Goal: Task Accomplishment & Management: Manage account settings

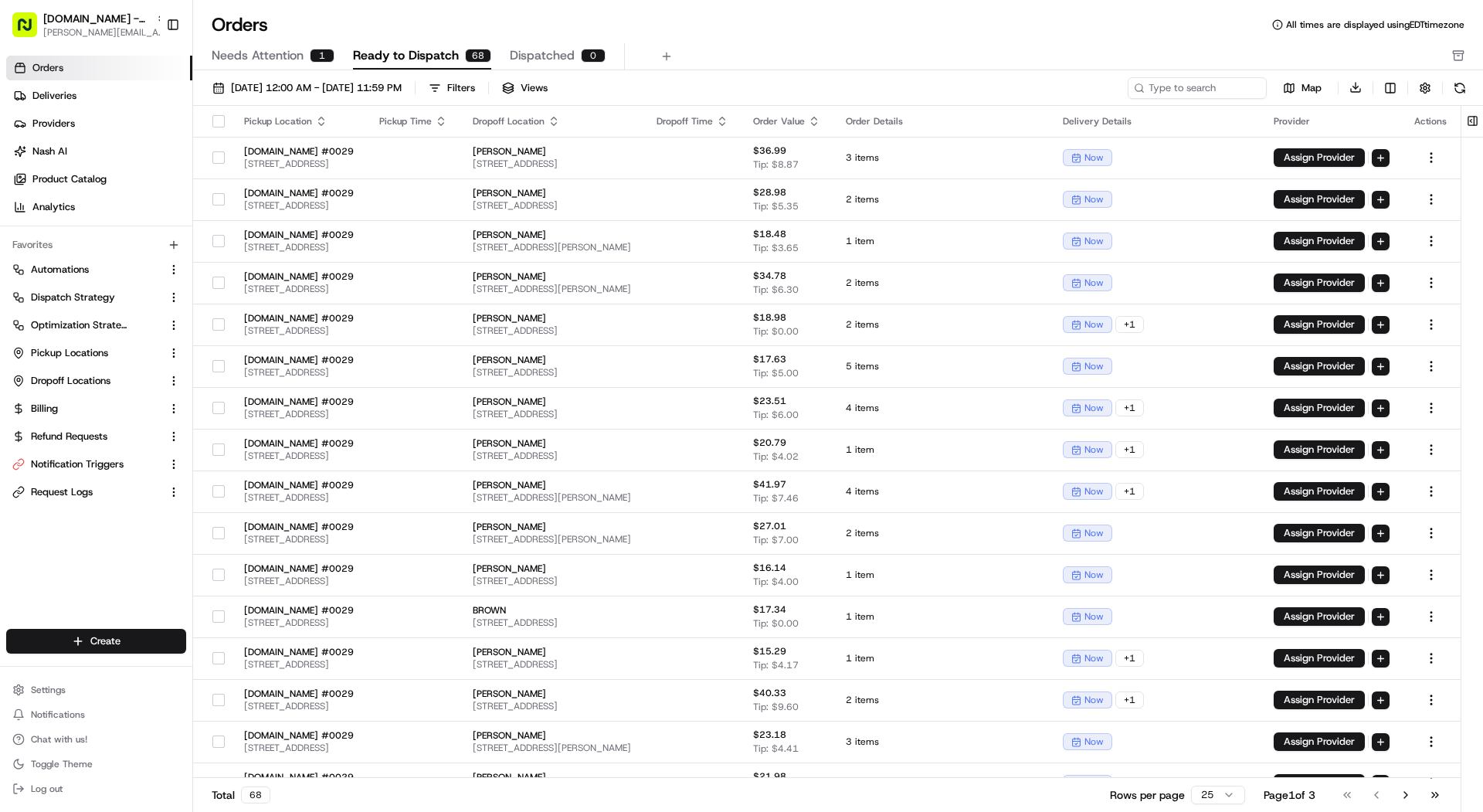
click at [97, 41] on button "[DOMAIN_NAME] - Grand Prairie [PERSON_NAME][EMAIL_ADDRESS][DOMAIN_NAME]" at bounding box center [83, 25] width 153 height 37
type input "ezcat"
click at [267, 65] on div "ezCater" at bounding box center [280, 80] width 224 height 31
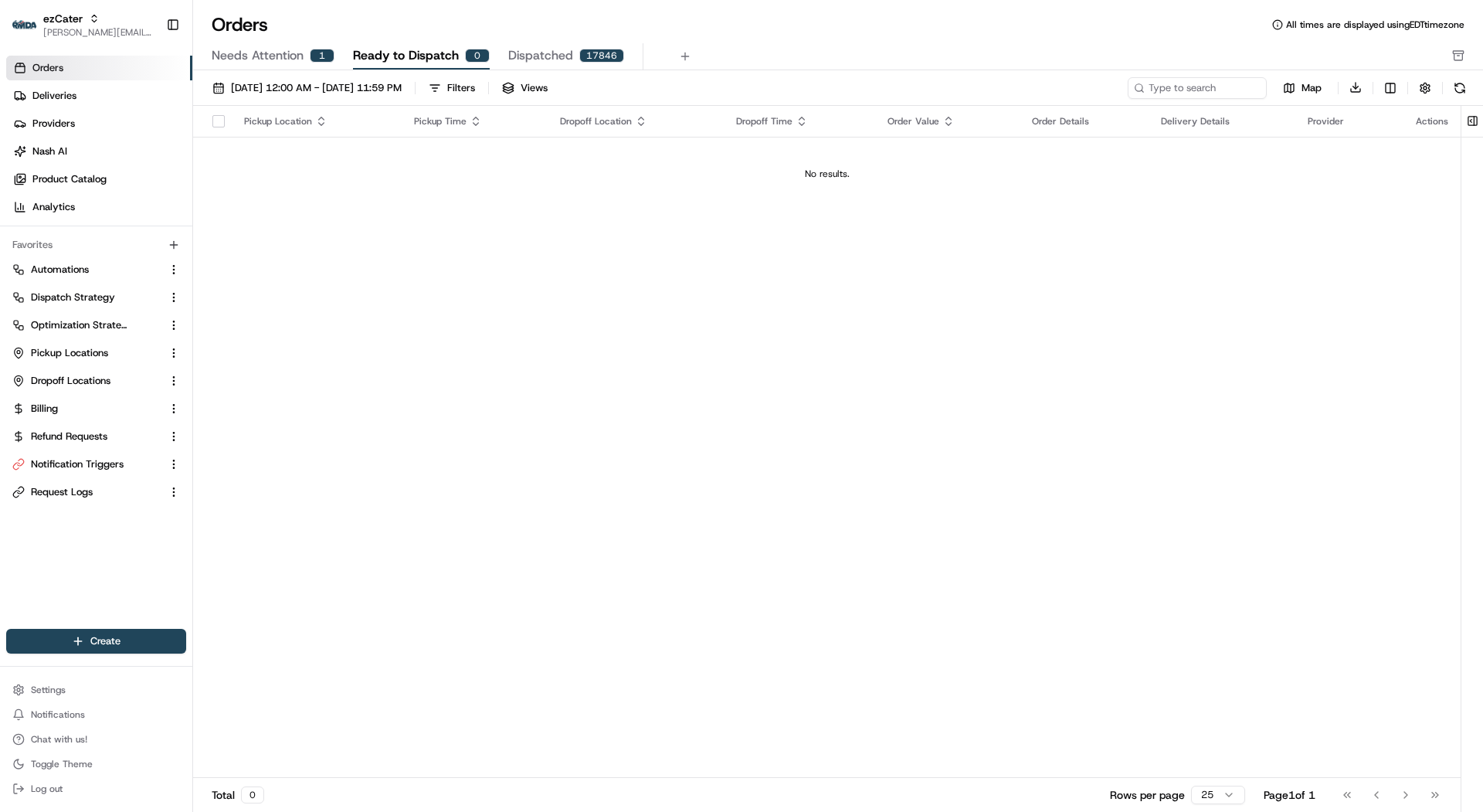
click at [313, 57] on div "1" at bounding box center [322, 55] width 24 height 14
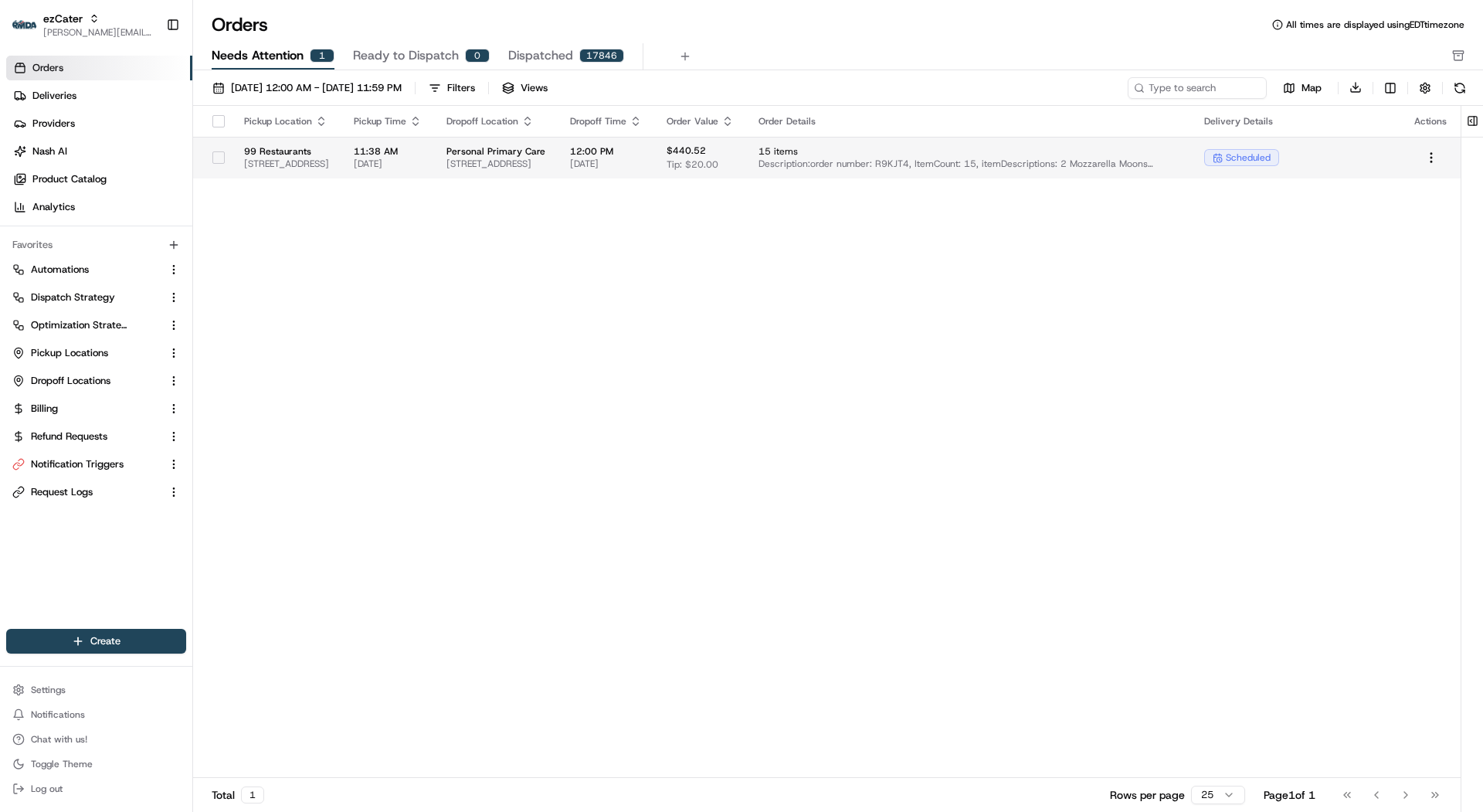
click at [329, 155] on span "99 Restaurants" at bounding box center [286, 151] width 85 height 12
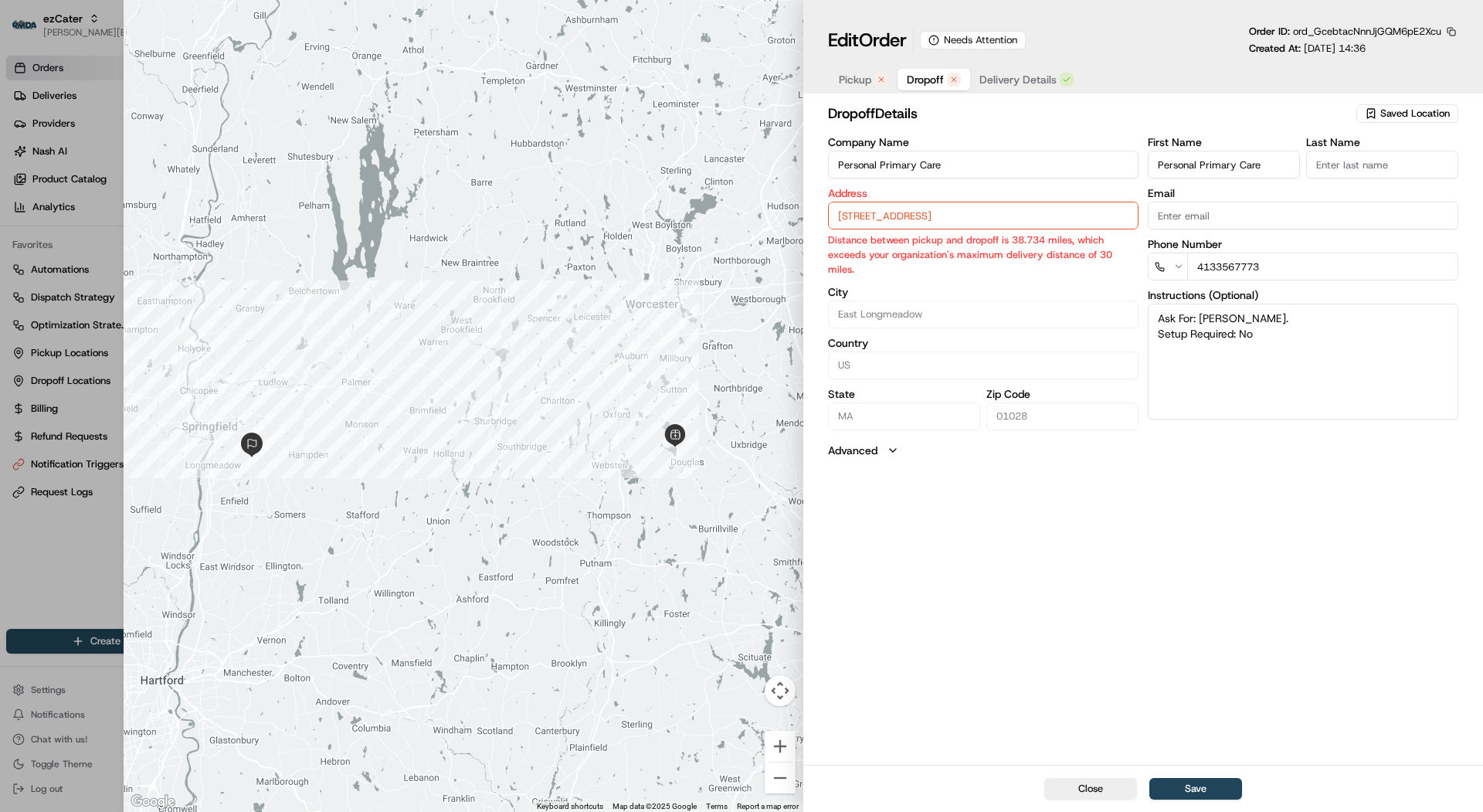
click at [966, 79] on button "Dropoff" at bounding box center [934, 79] width 73 height 22
click at [1025, 79] on span "Delivery Details" at bounding box center [1017, 79] width 77 height 15
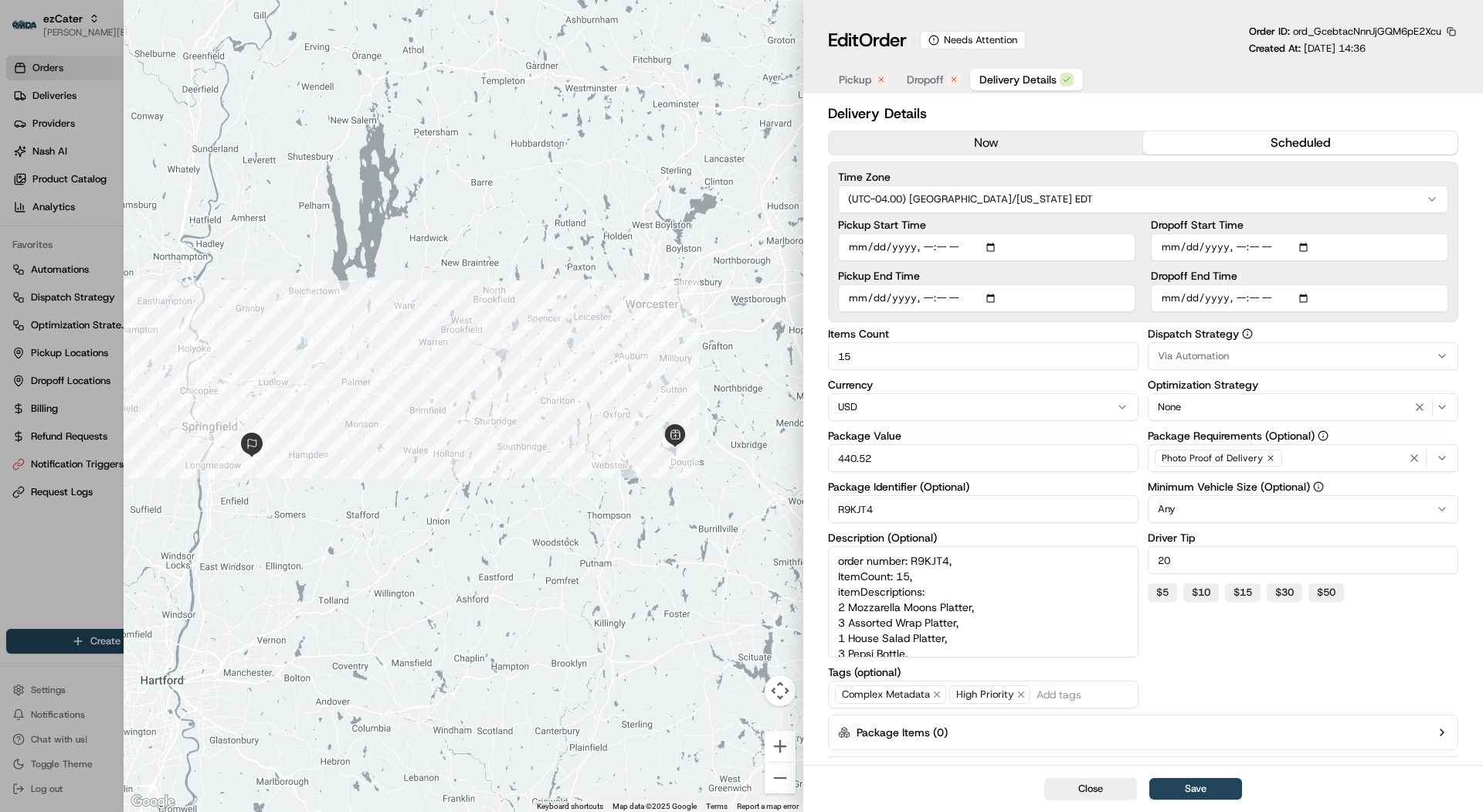
click at [77, 207] on div at bounding box center [742, 406] width 1483 height 812
type input "1"
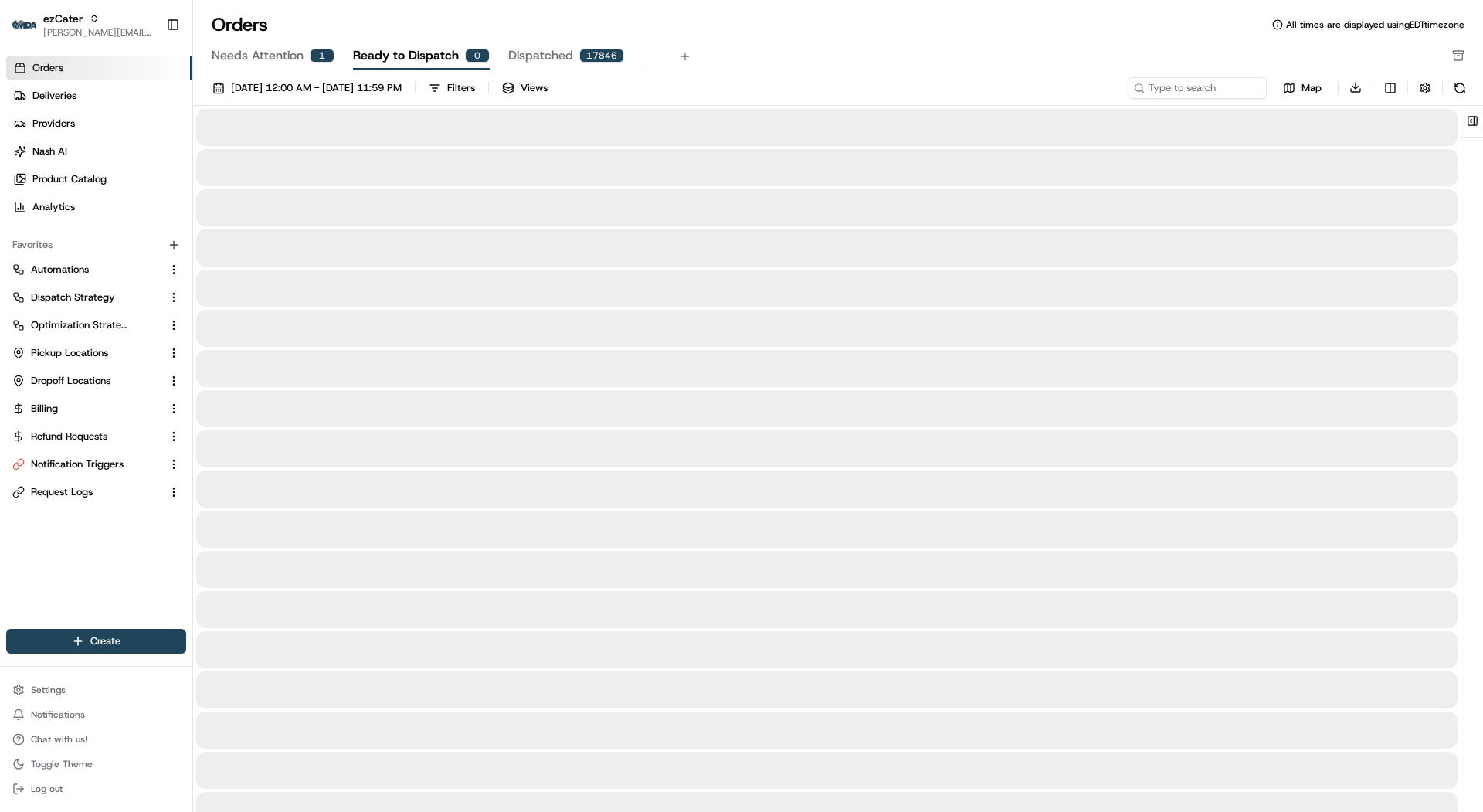
click at [445, 64] on span "Ready to Dispatch" at bounding box center [406, 55] width 105 height 19
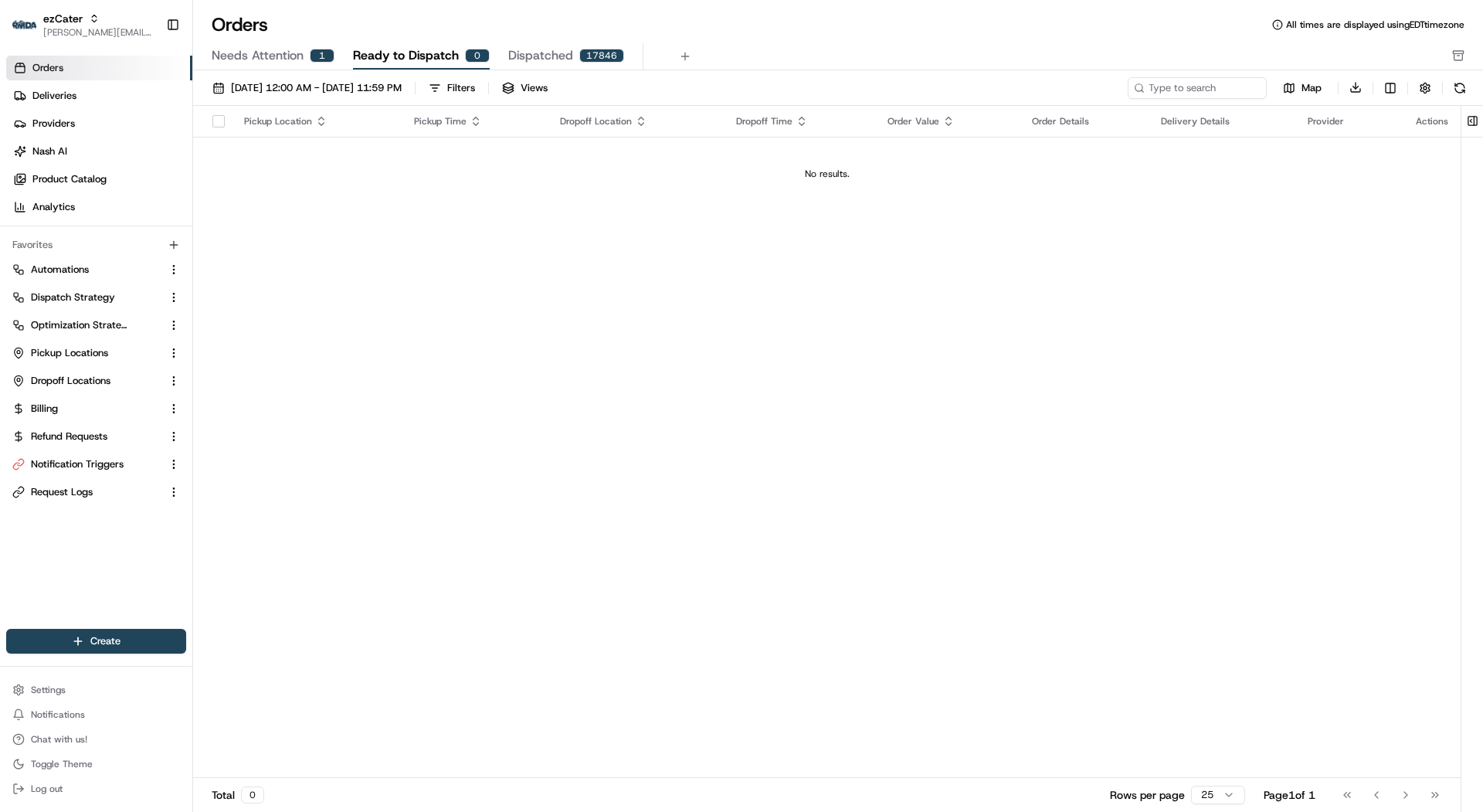
click at [519, 49] on span "Dispatched" at bounding box center [541, 55] width 65 height 19
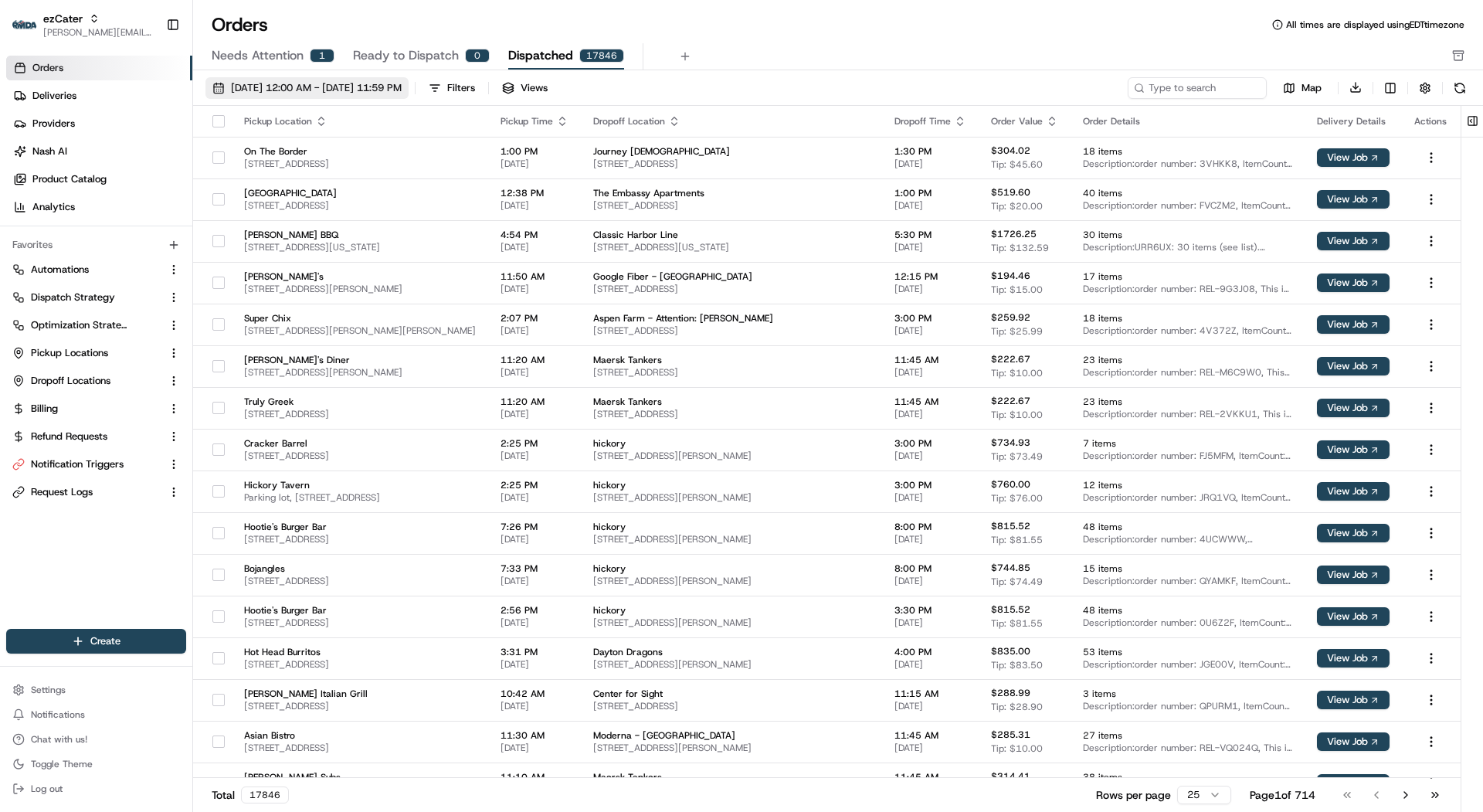
click at [402, 81] on span "08/01/2025 12:00 AM - 08/31/2025 11:59 PM" at bounding box center [316, 88] width 170 height 14
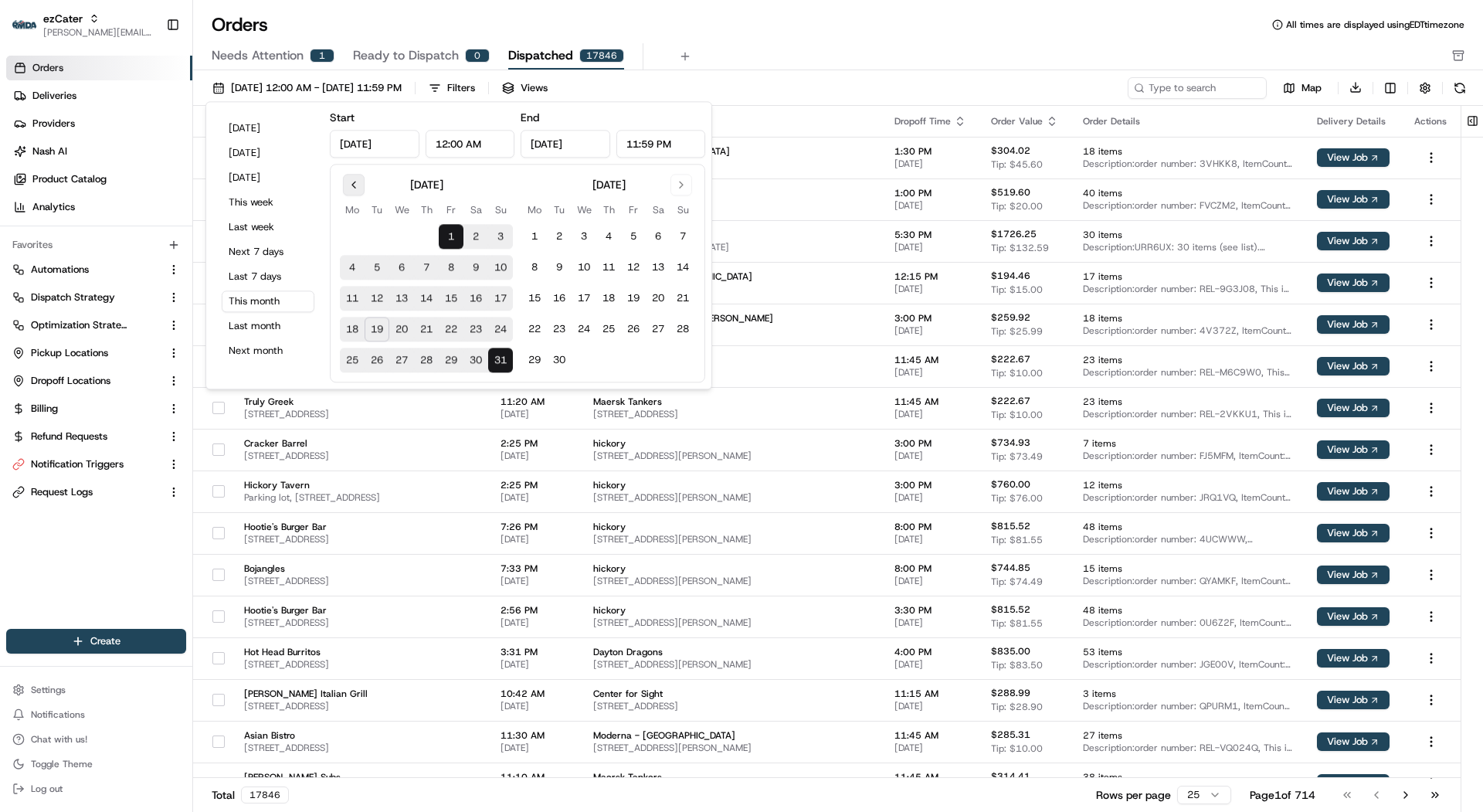
click at [355, 186] on button "Go to previous month" at bounding box center [354, 184] width 22 height 22
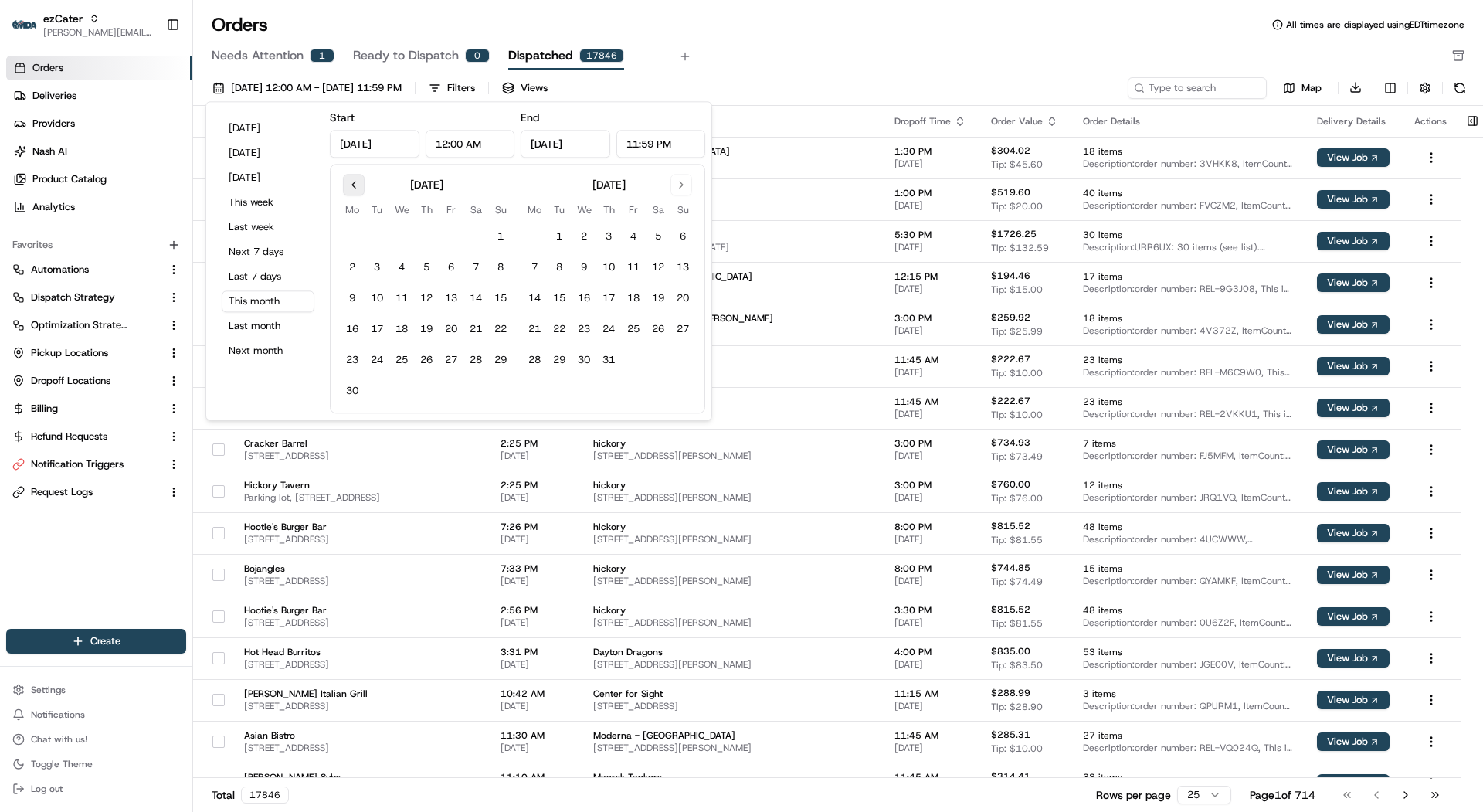
click at [355, 186] on button "Go to previous month" at bounding box center [354, 184] width 22 height 22
click at [471, 234] on button "1" at bounding box center [475, 237] width 24 height 24
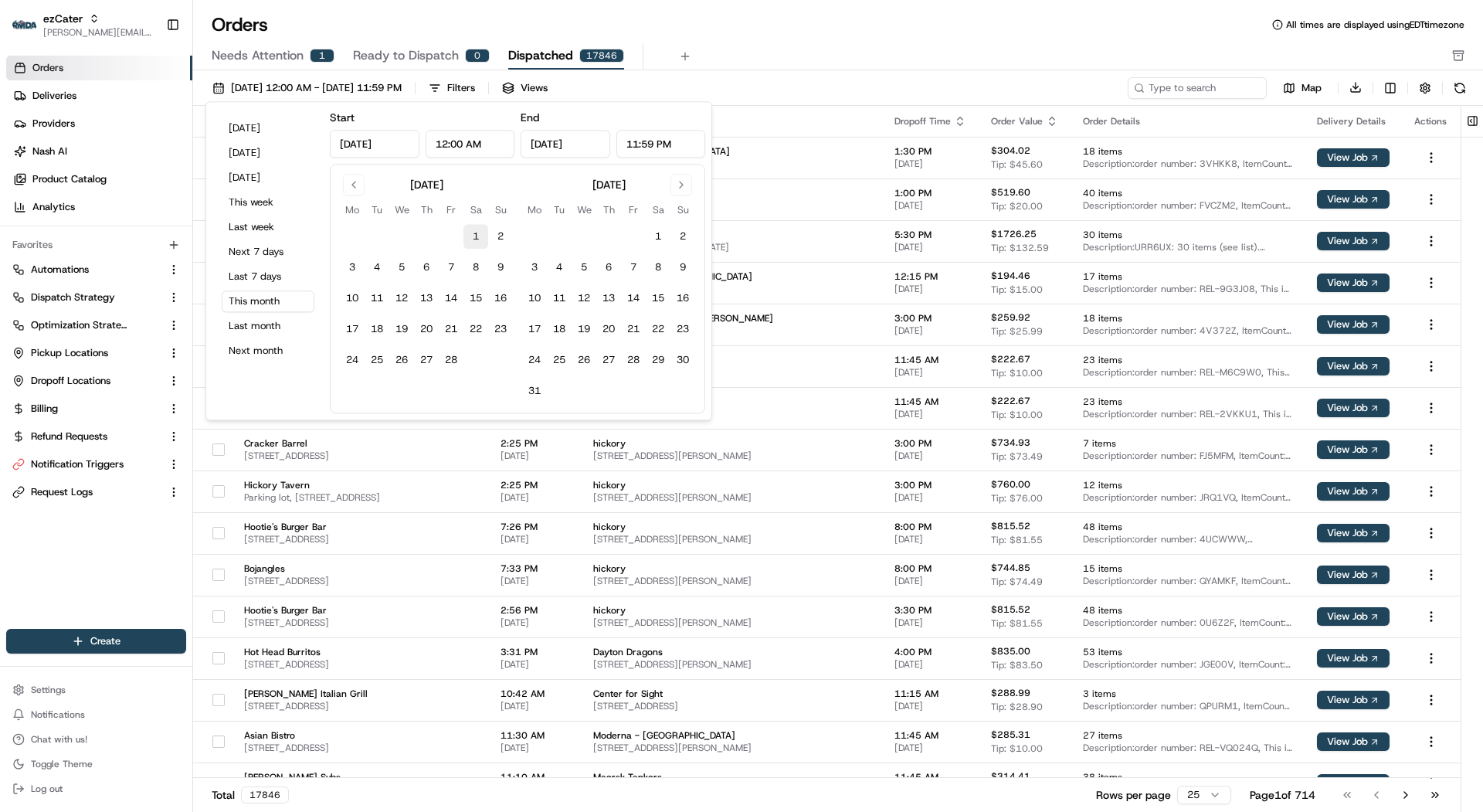
type input "Feb 1, 2025"
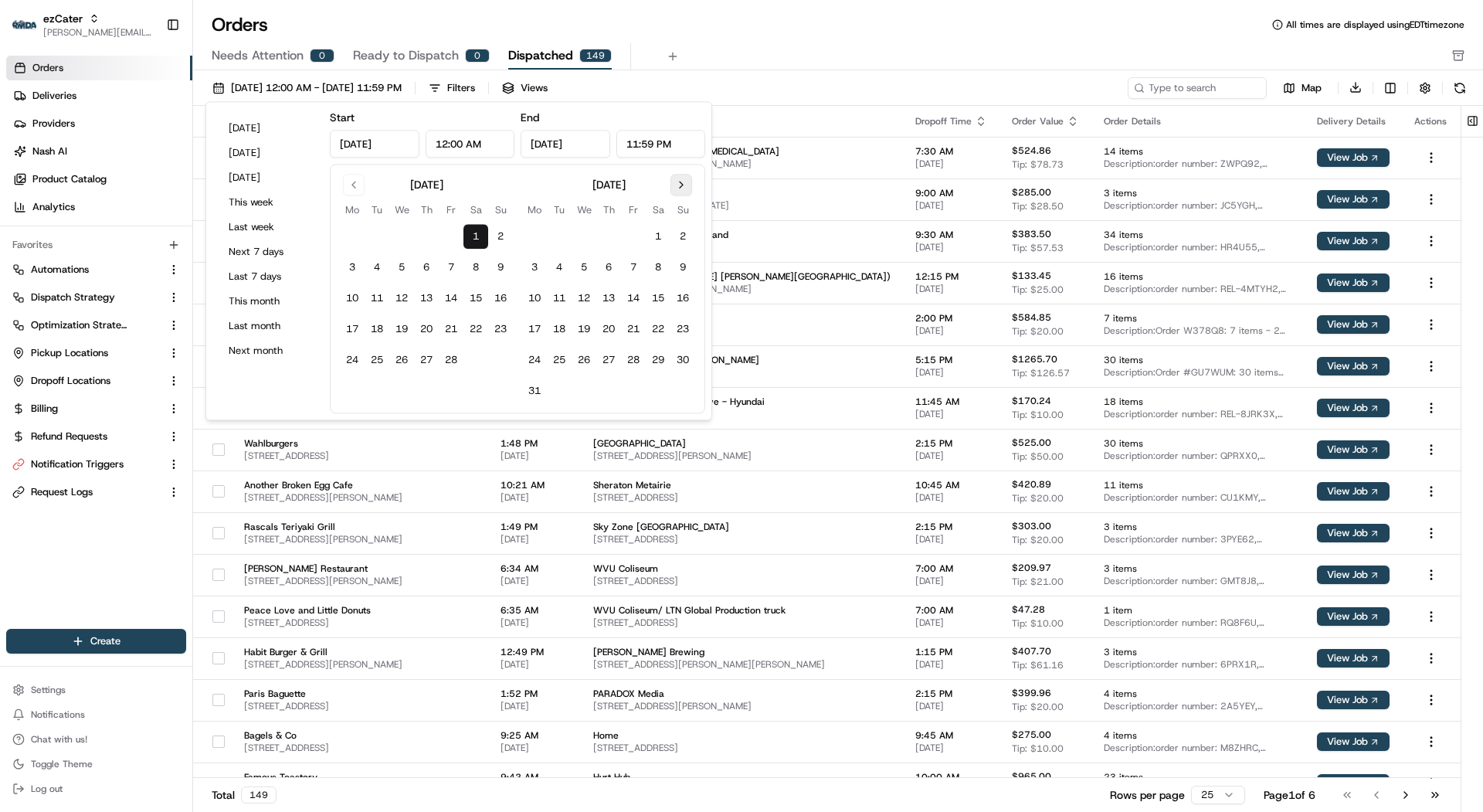
click at [679, 179] on button "Go to next month" at bounding box center [681, 184] width 22 height 22
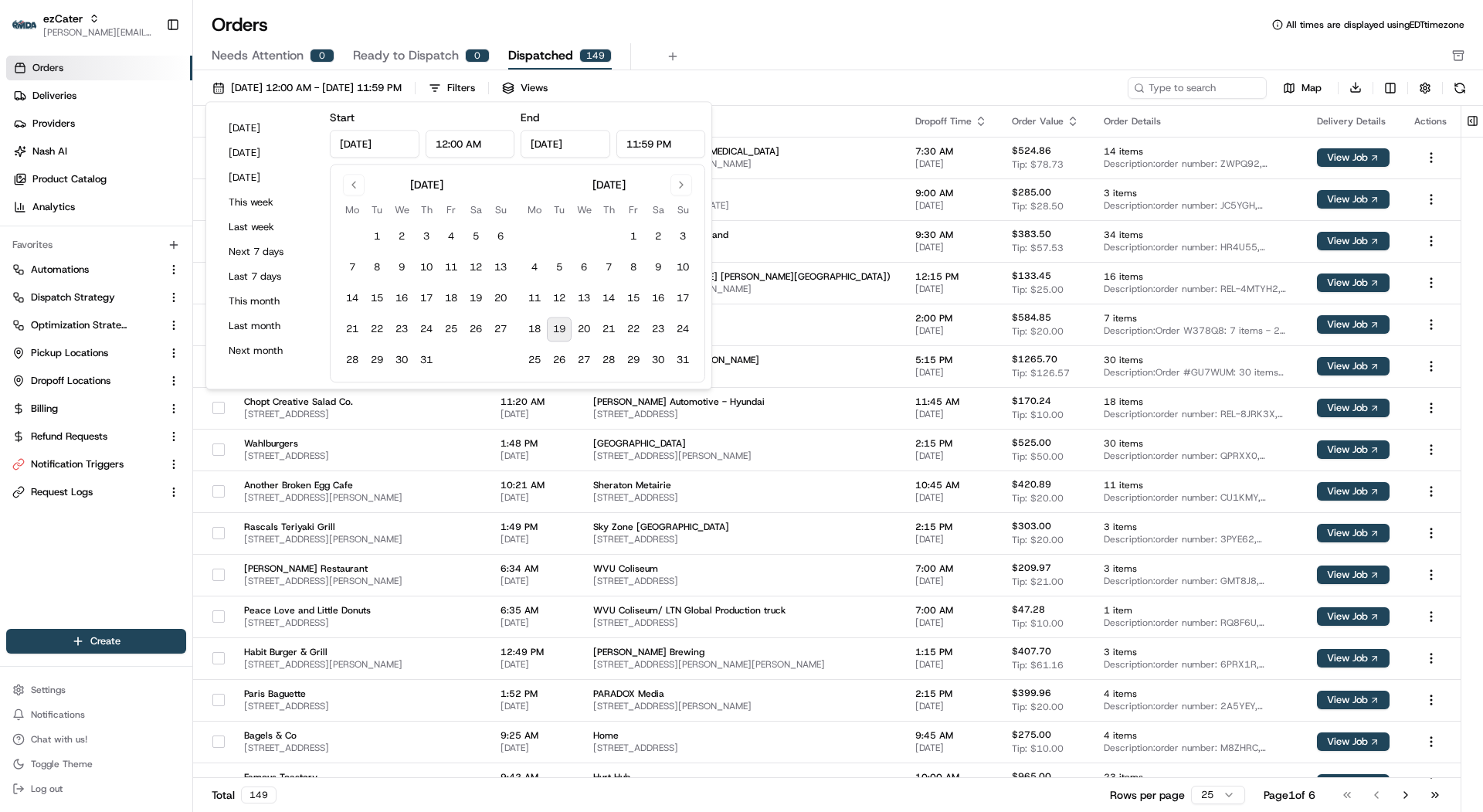
click at [558, 332] on button "19" at bounding box center [559, 329] width 24 height 24
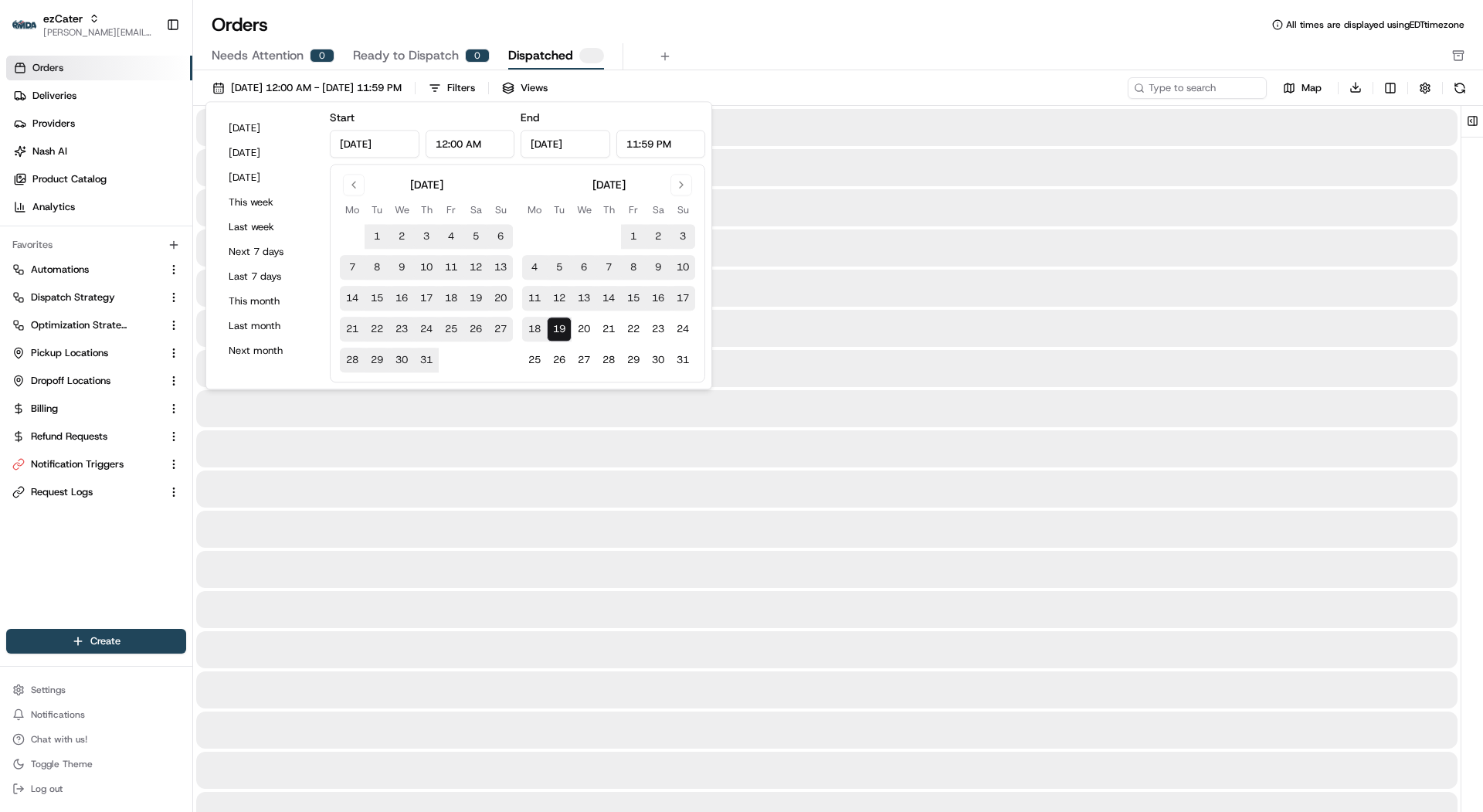
type input "Aug 19, 2025"
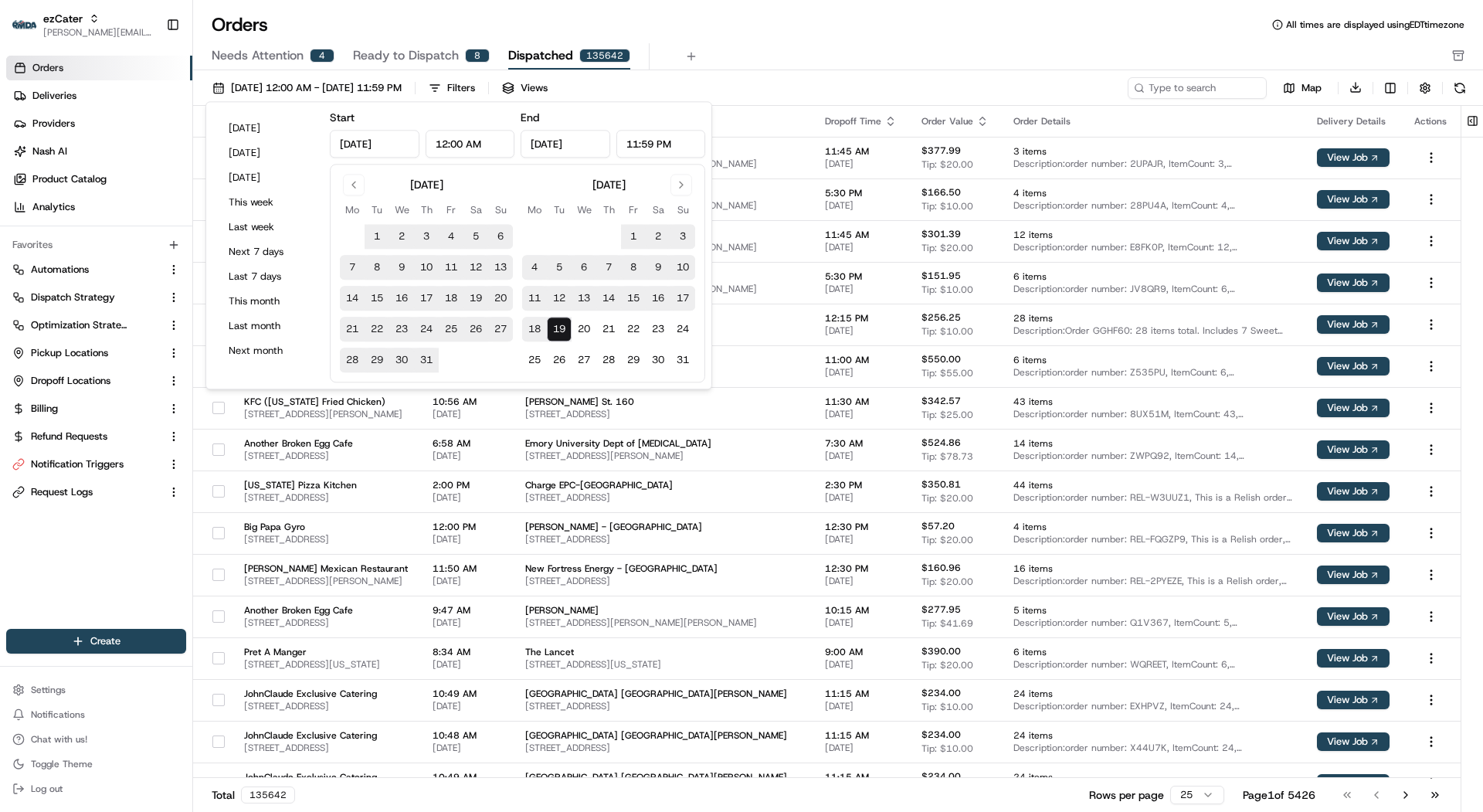
click at [816, 33] on div "Orders All times are displayed using EDT timezone" at bounding box center [838, 24] width 1290 height 24
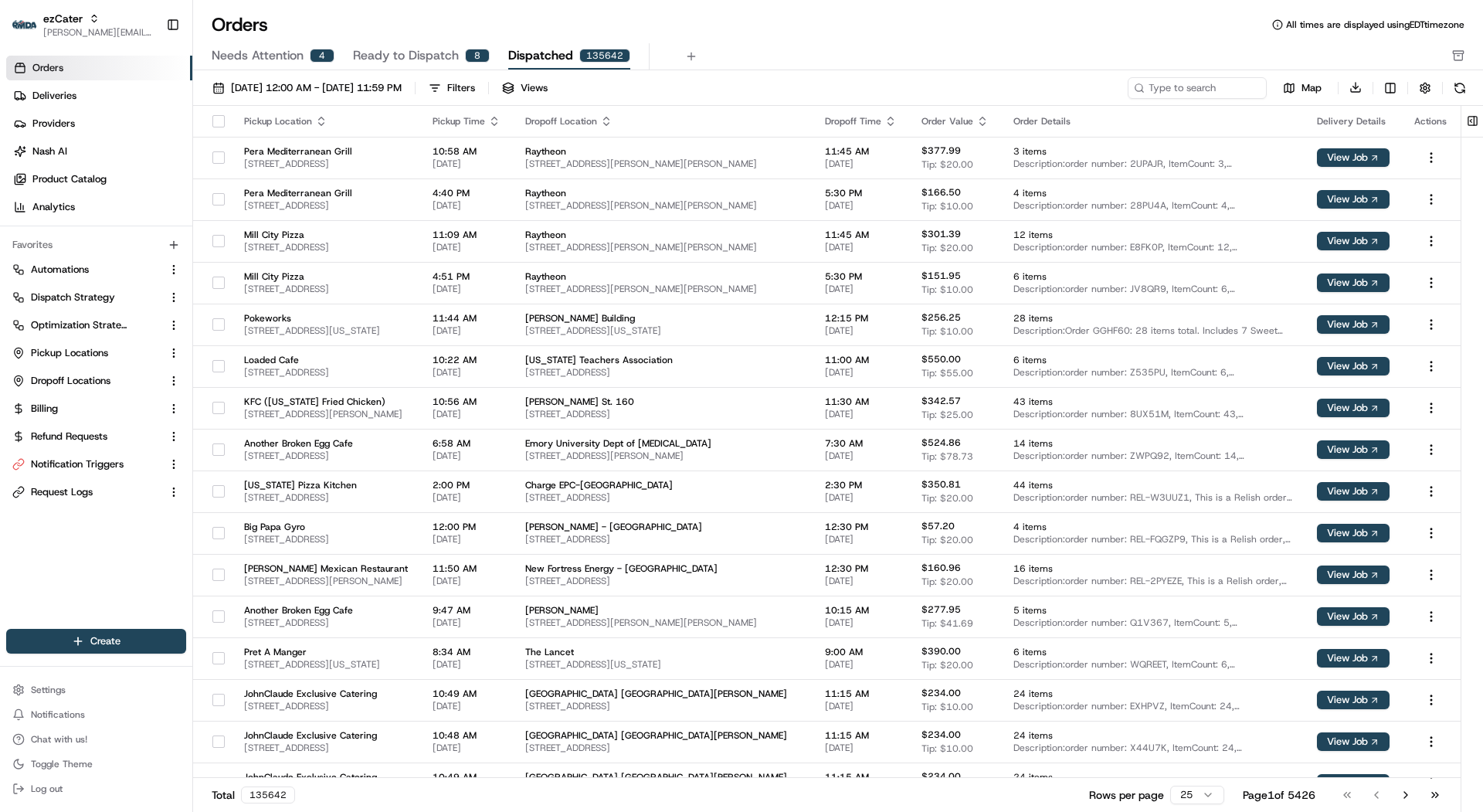
click at [408, 75] on div "02/01/2025 12:00 AM - 08/19/2025 11:59 PM Filters Views Map Download Pickup Loc…" at bounding box center [838, 446] width 1290 height 752
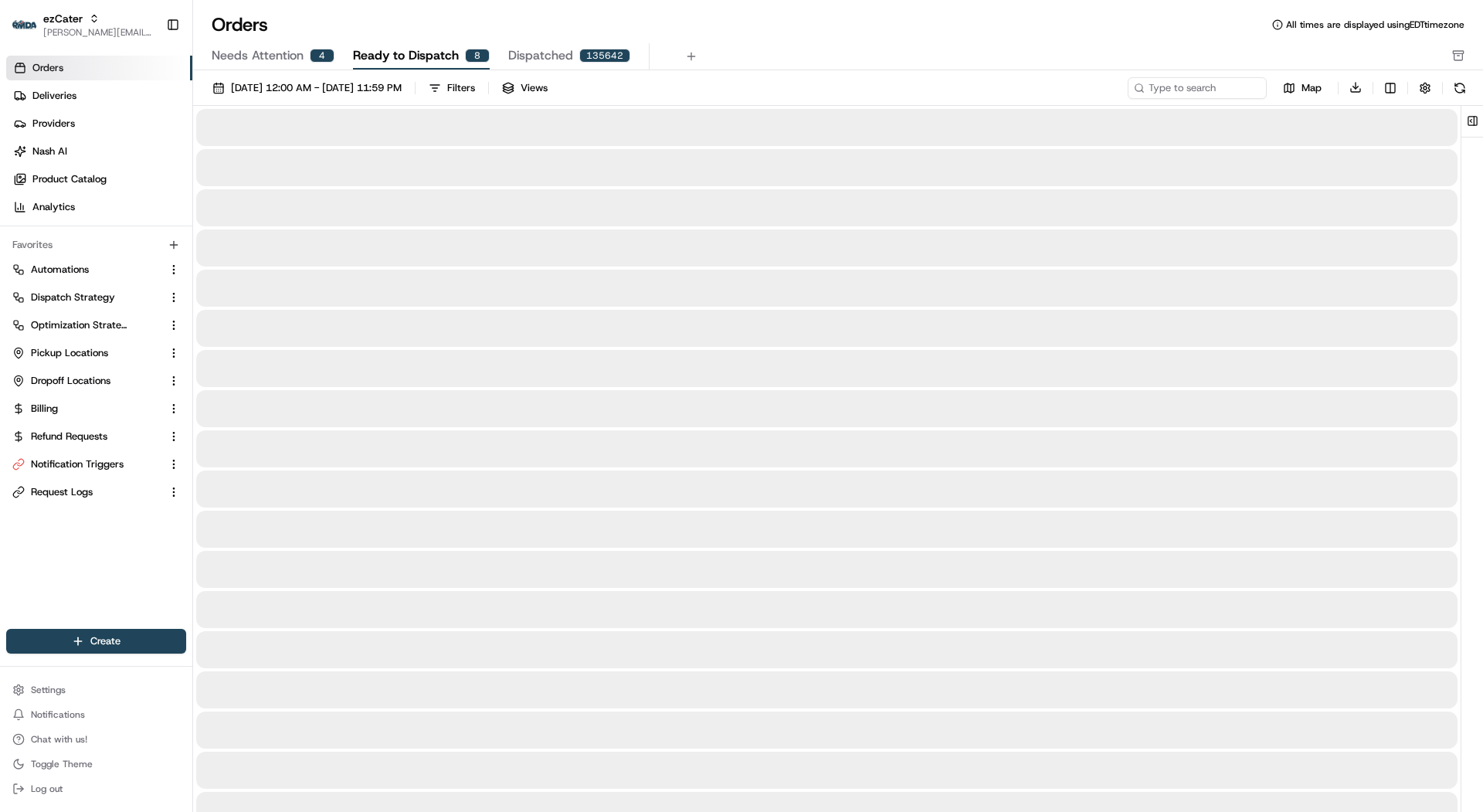
click at [410, 63] on span "Ready to Dispatch" at bounding box center [406, 55] width 105 height 19
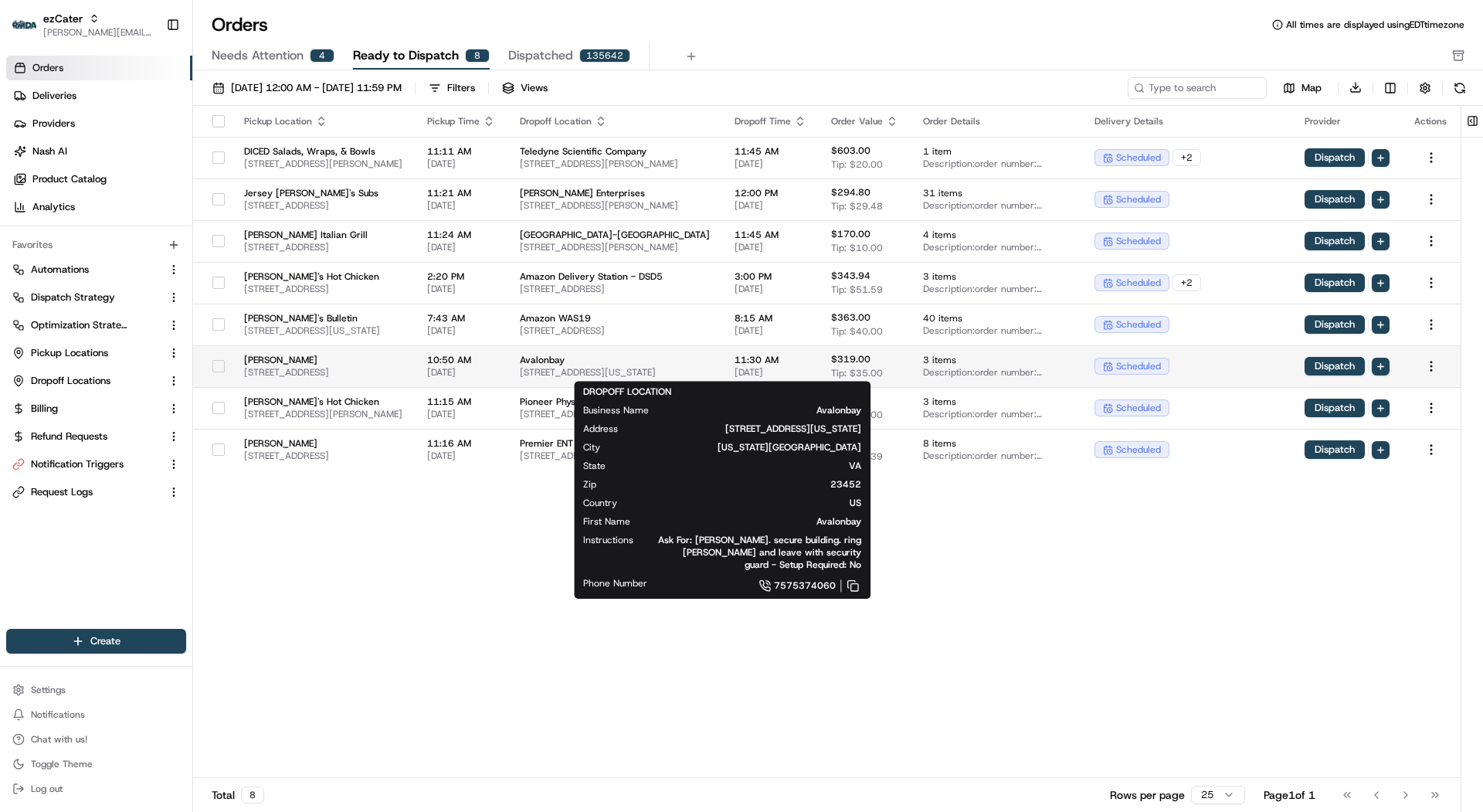
scroll to position [0, 73]
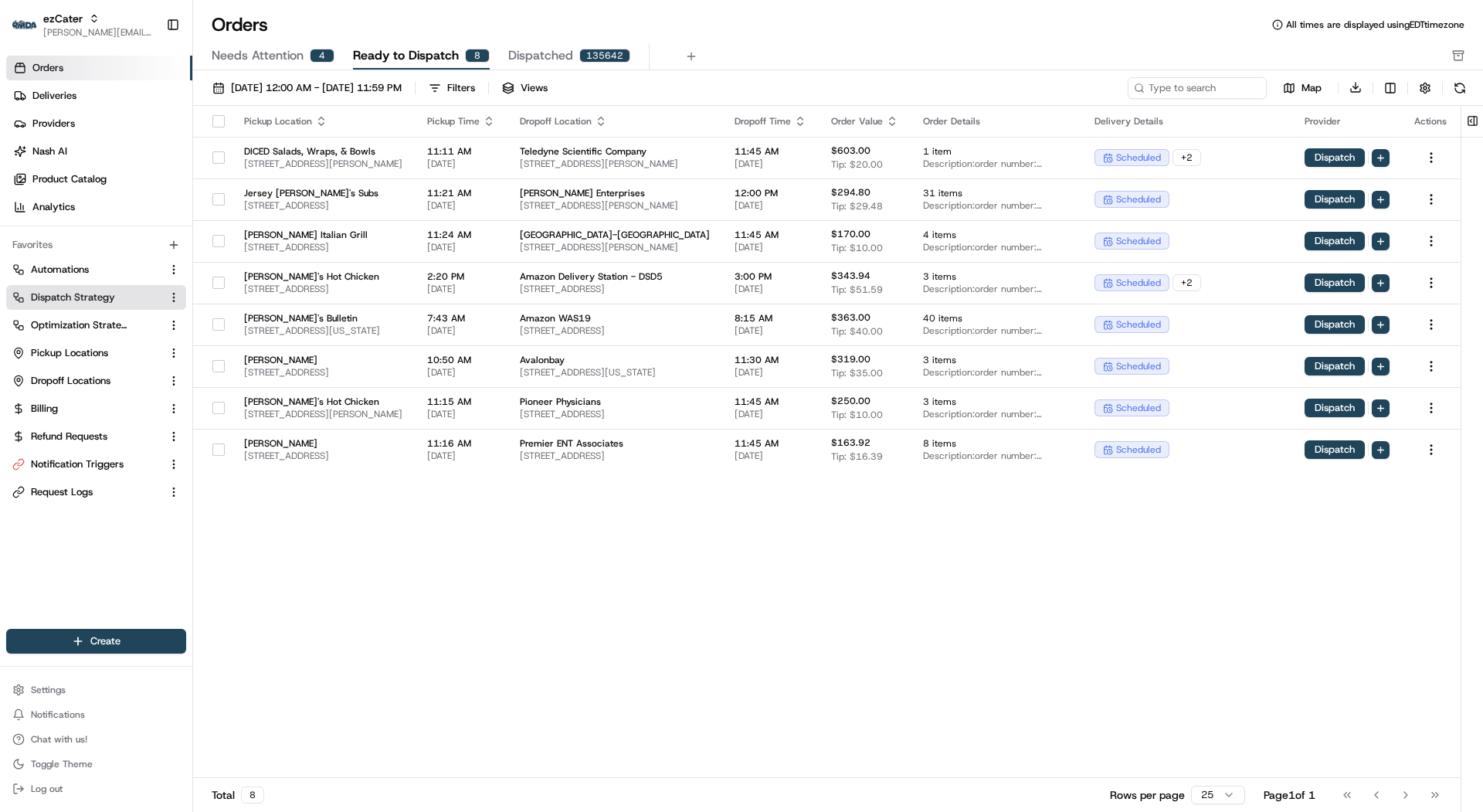
click at [115, 301] on link "Dispatch Strategy" at bounding box center [87, 297] width 149 height 14
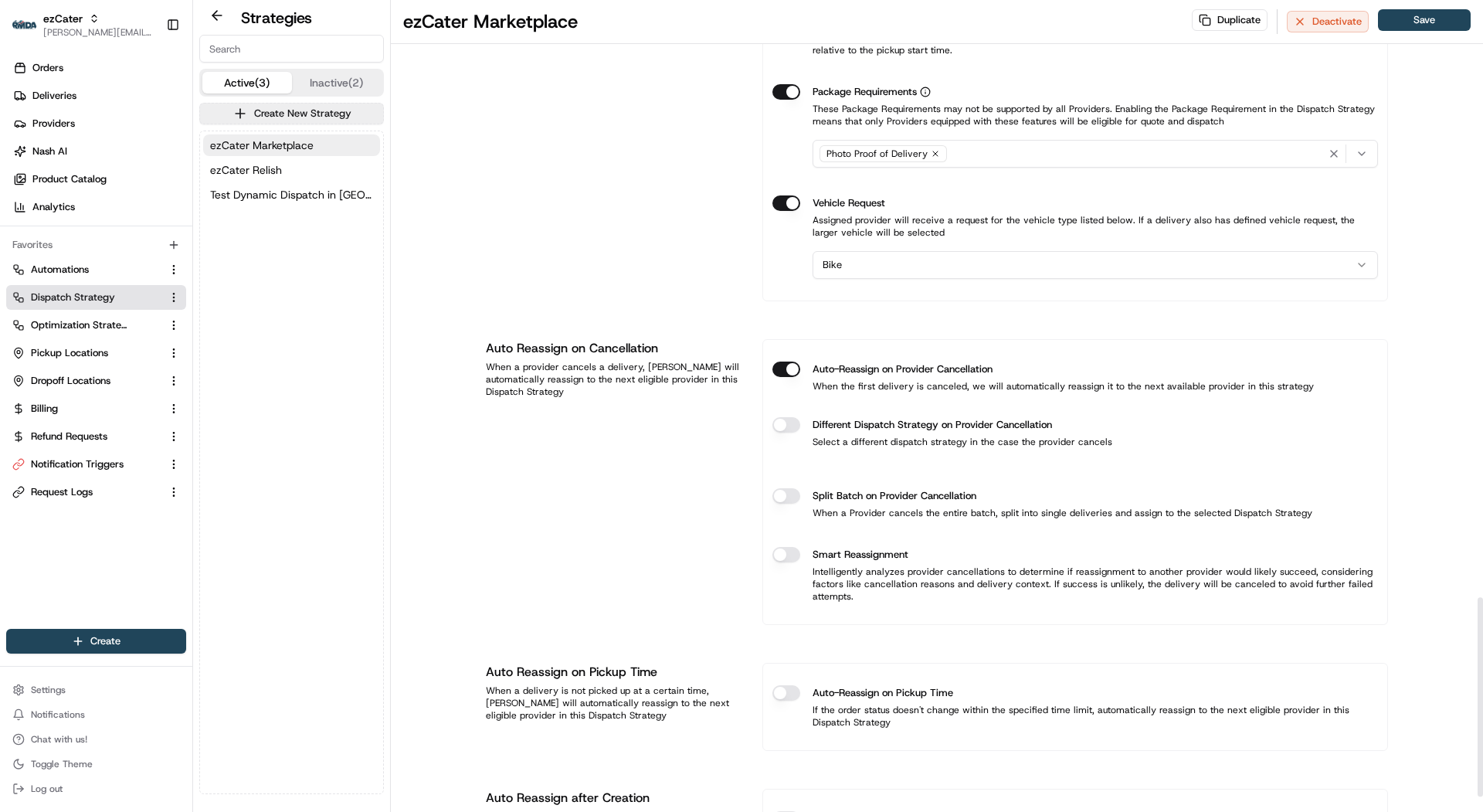
scroll to position [2499, 0]
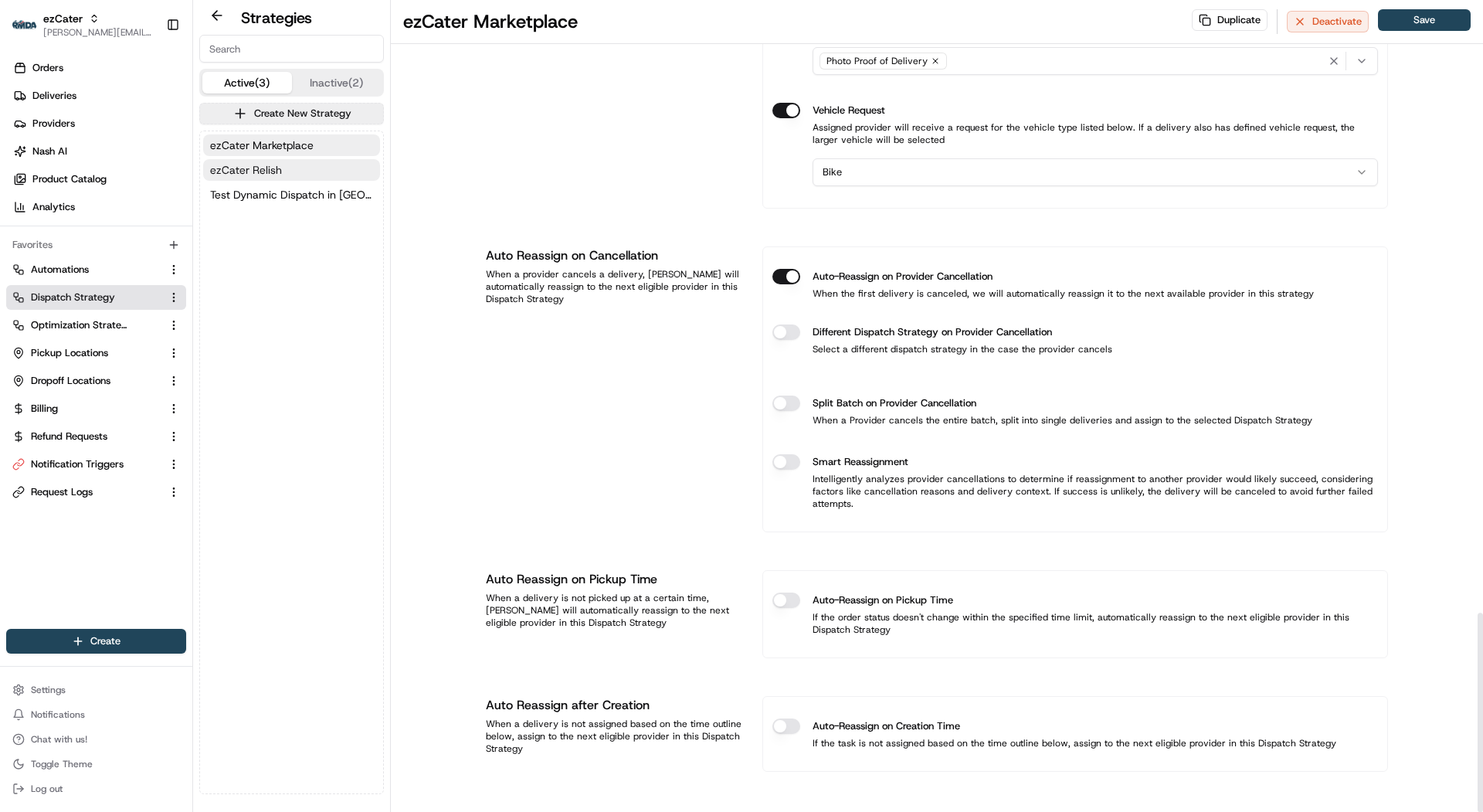
click at [292, 165] on button "ezCater Relish" at bounding box center [291, 170] width 177 height 22
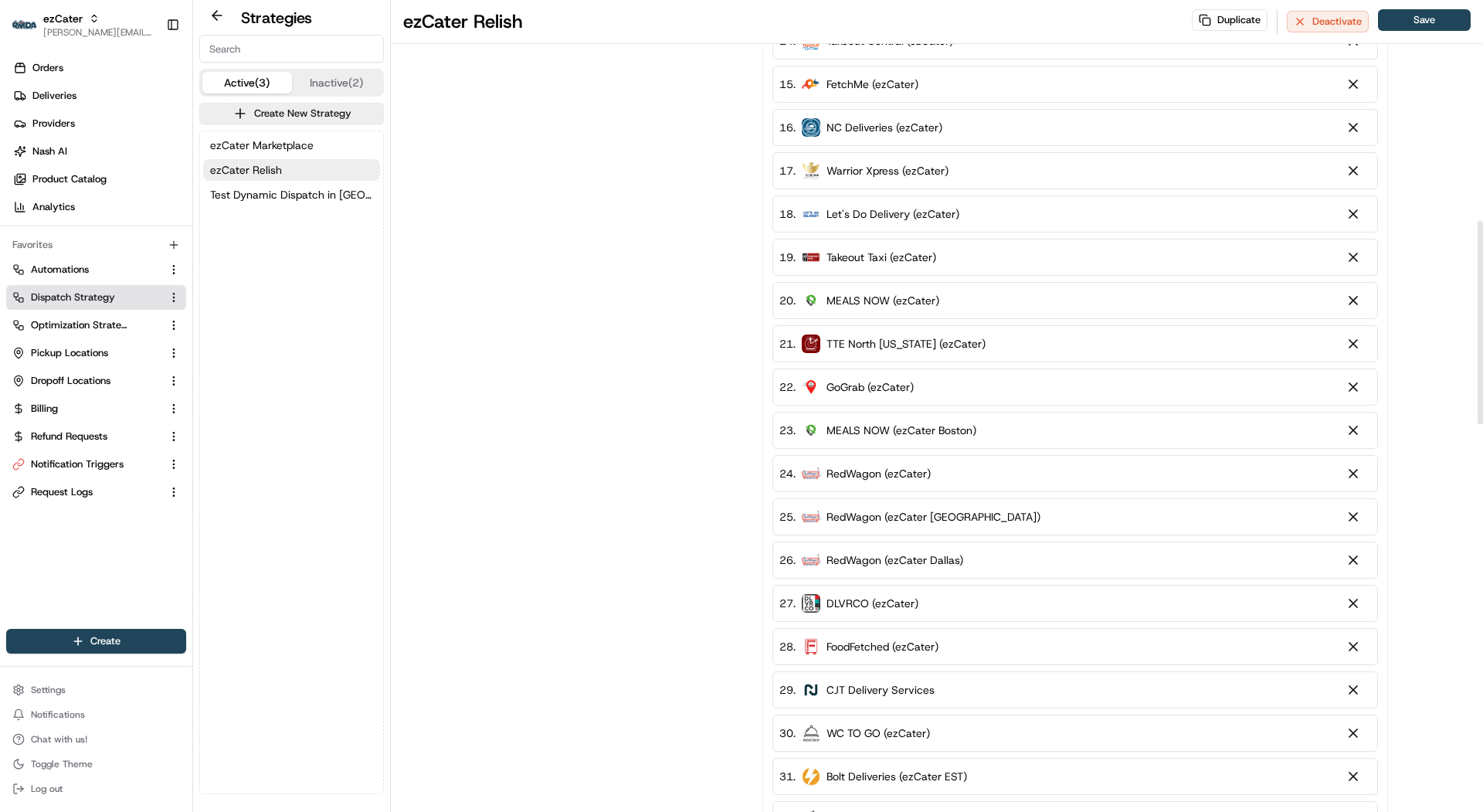
scroll to position [869, 0]
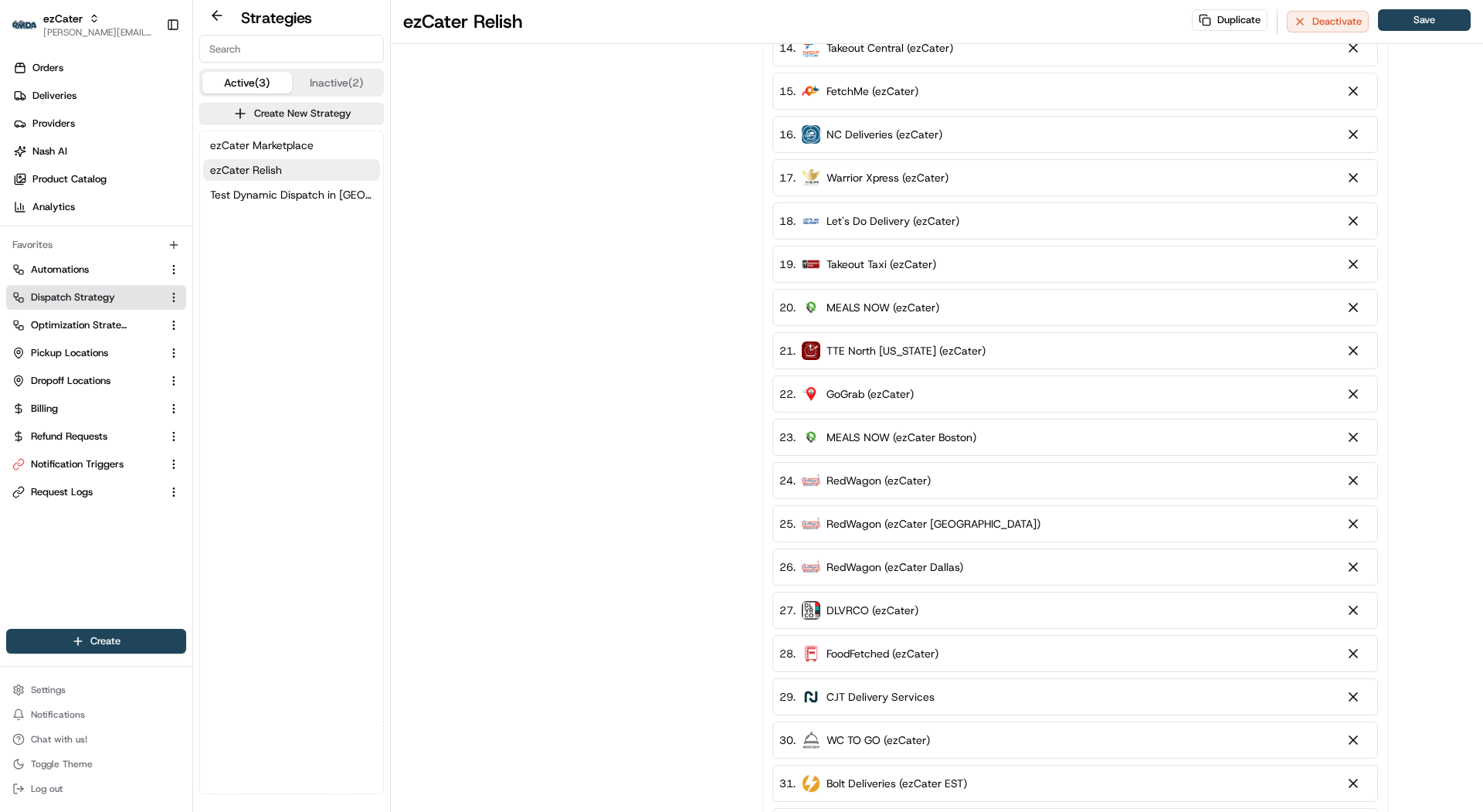
click at [294, 207] on div "ezCater Marketplace ezCater Relish Test Dynamic Dispatch in Boston" at bounding box center [292, 170] width 183 height 77
click at [293, 193] on span "Test Dynamic Dispatch in Boston" at bounding box center [291, 194] width 163 height 15
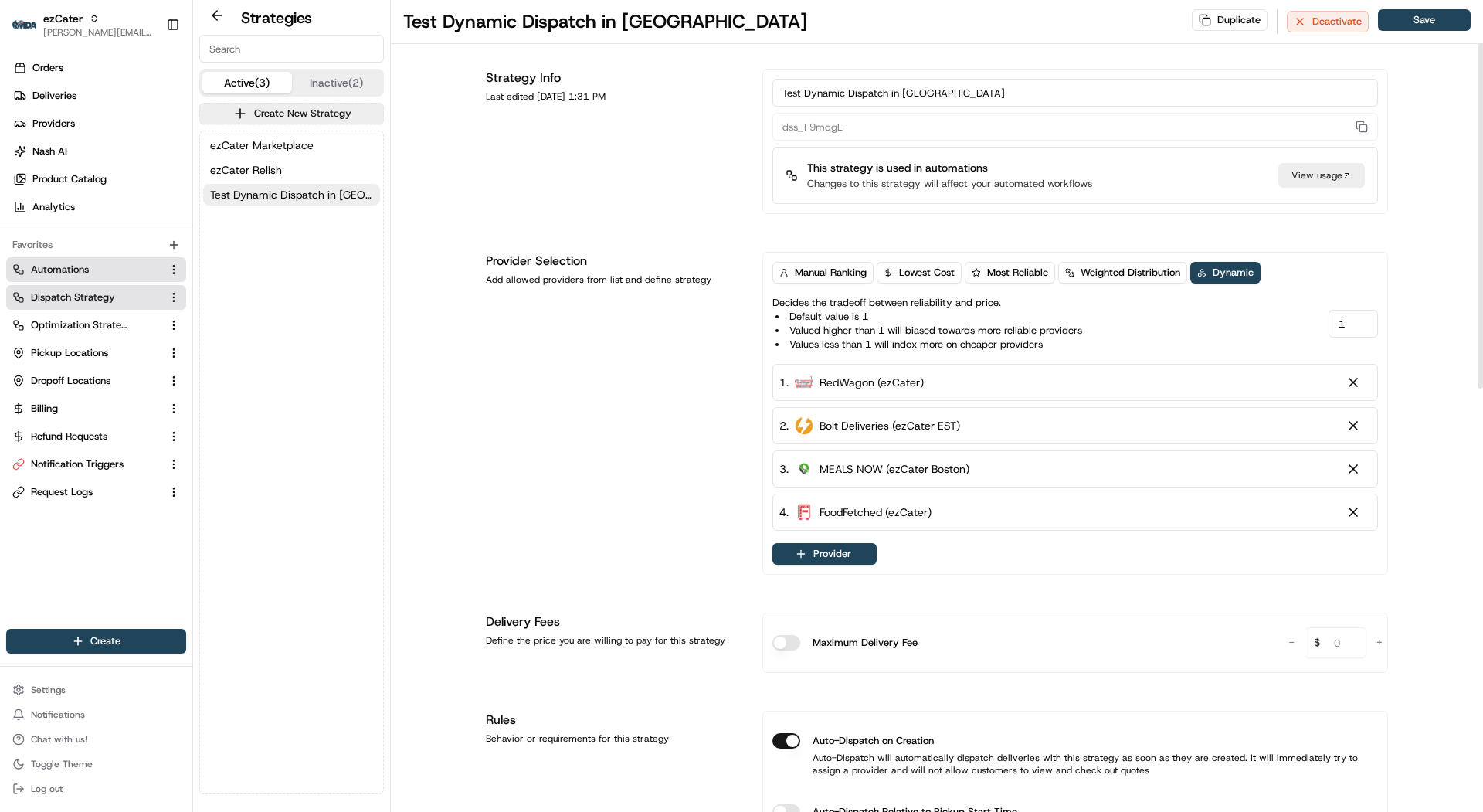
click at [118, 273] on link "Automations" at bounding box center [87, 269] width 149 height 14
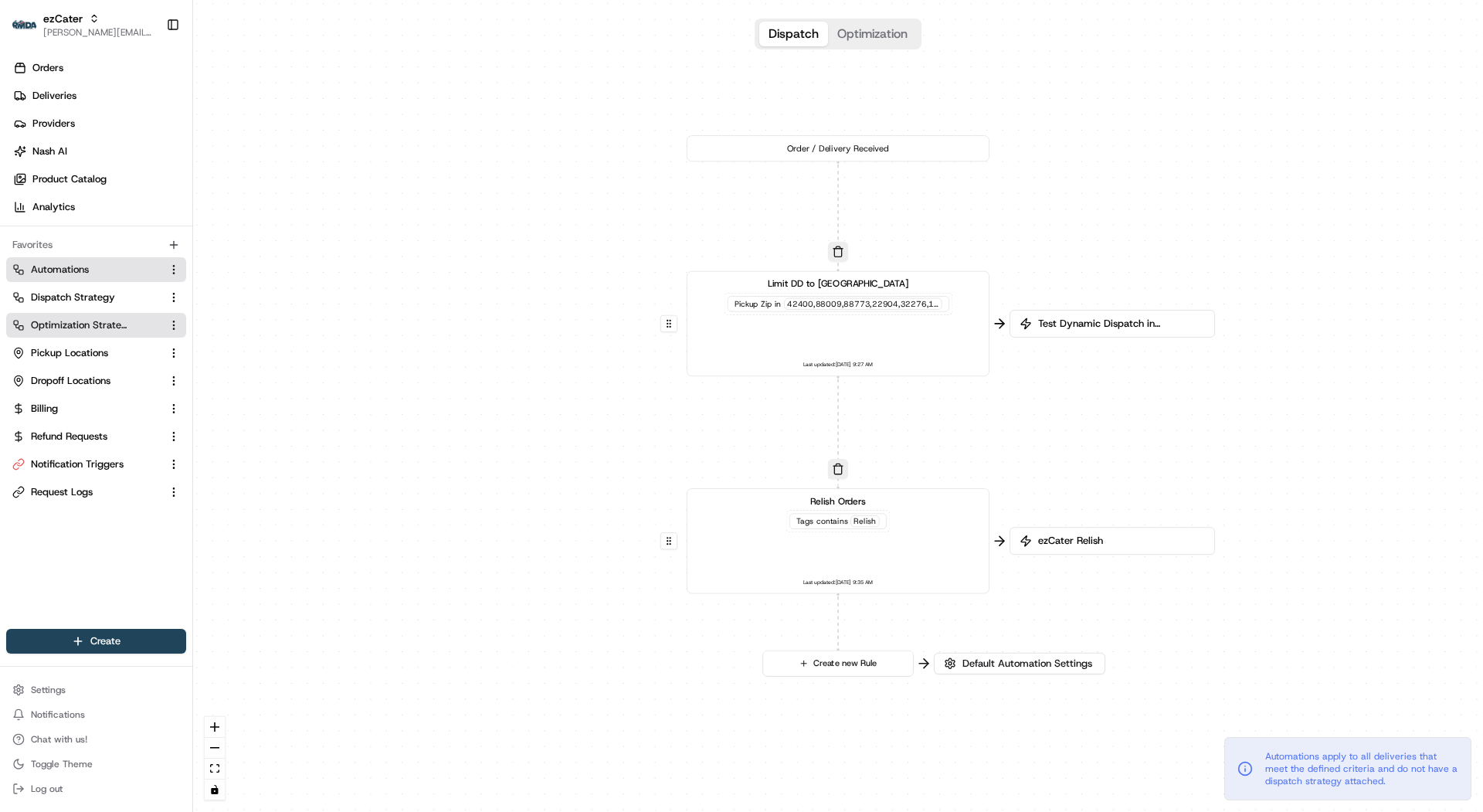
click at [126, 322] on span "Optimization Strategy" at bounding box center [80, 324] width 97 height 14
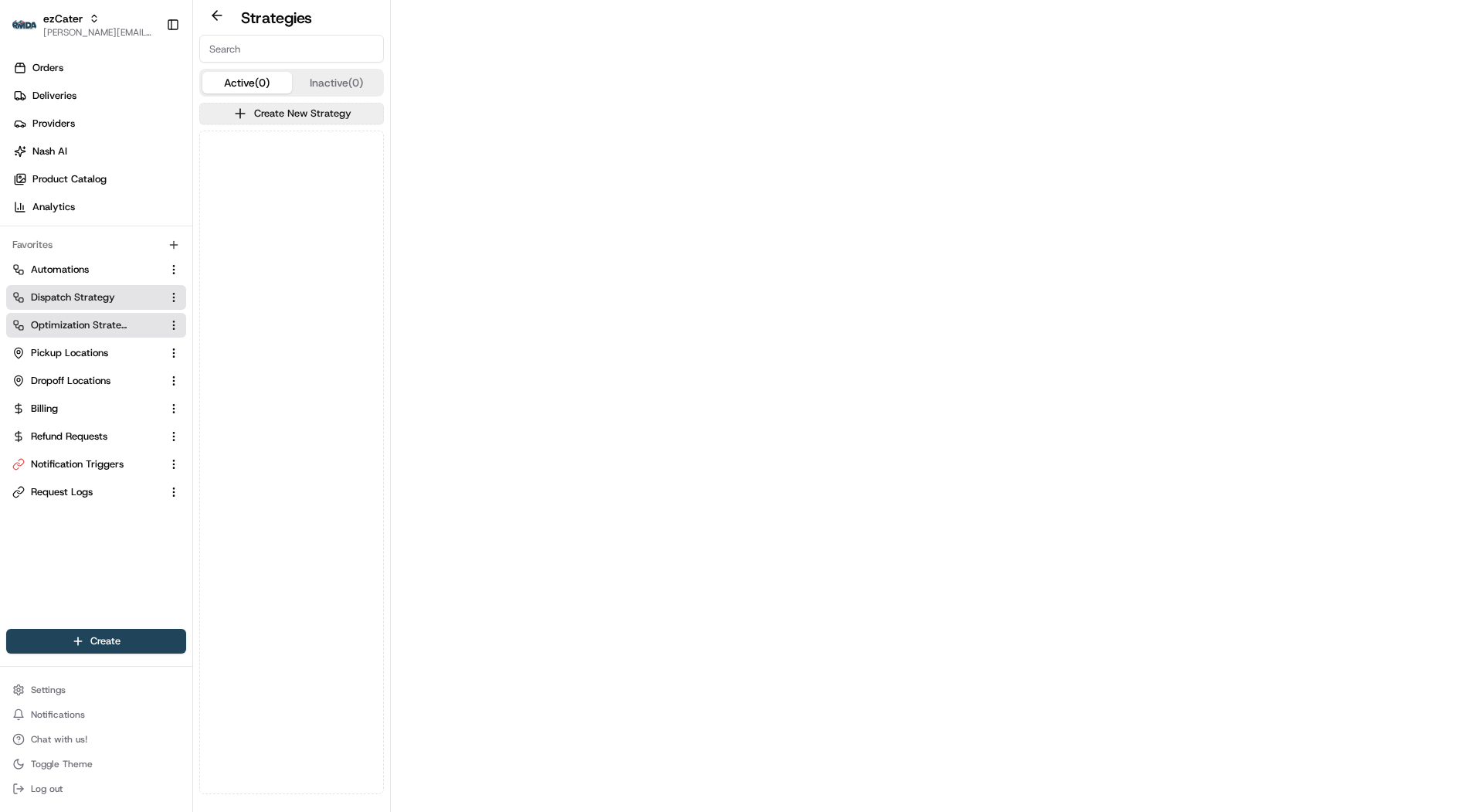
click at [114, 300] on link "Dispatch Strategy" at bounding box center [87, 297] width 149 height 14
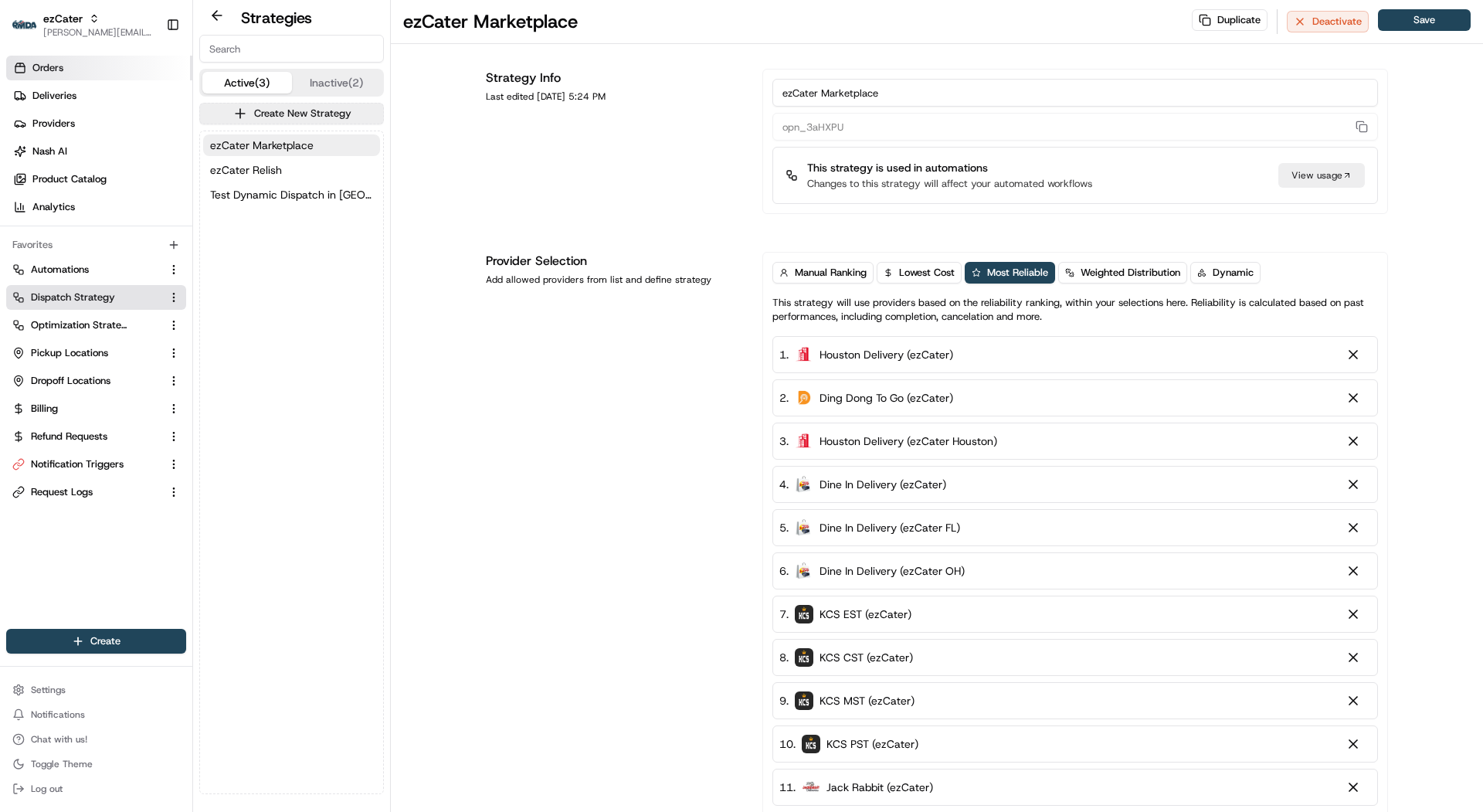
click at [103, 67] on link "Orders" at bounding box center [99, 68] width 186 height 24
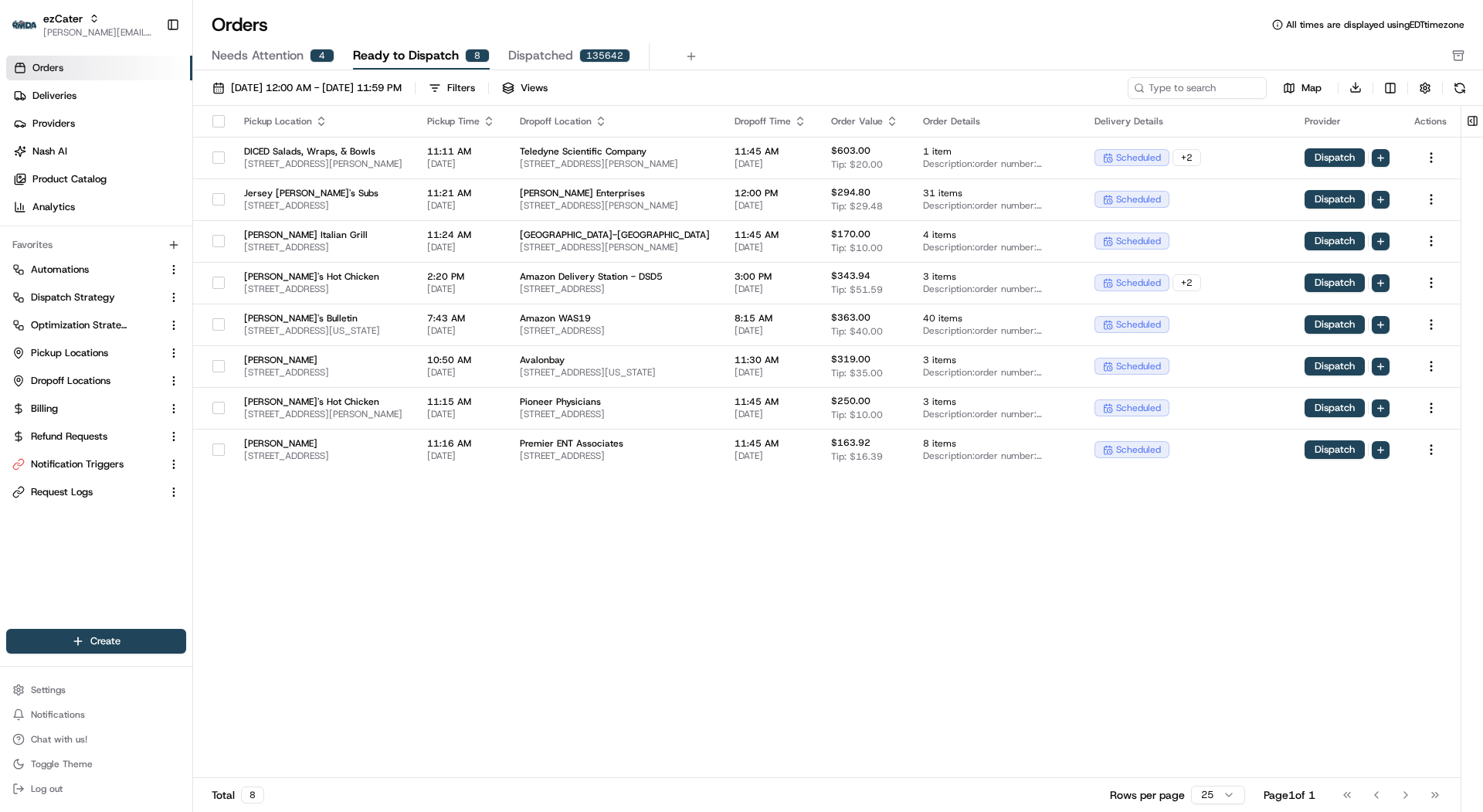
click at [229, 51] on span "Needs Attention" at bounding box center [257, 55] width 92 height 19
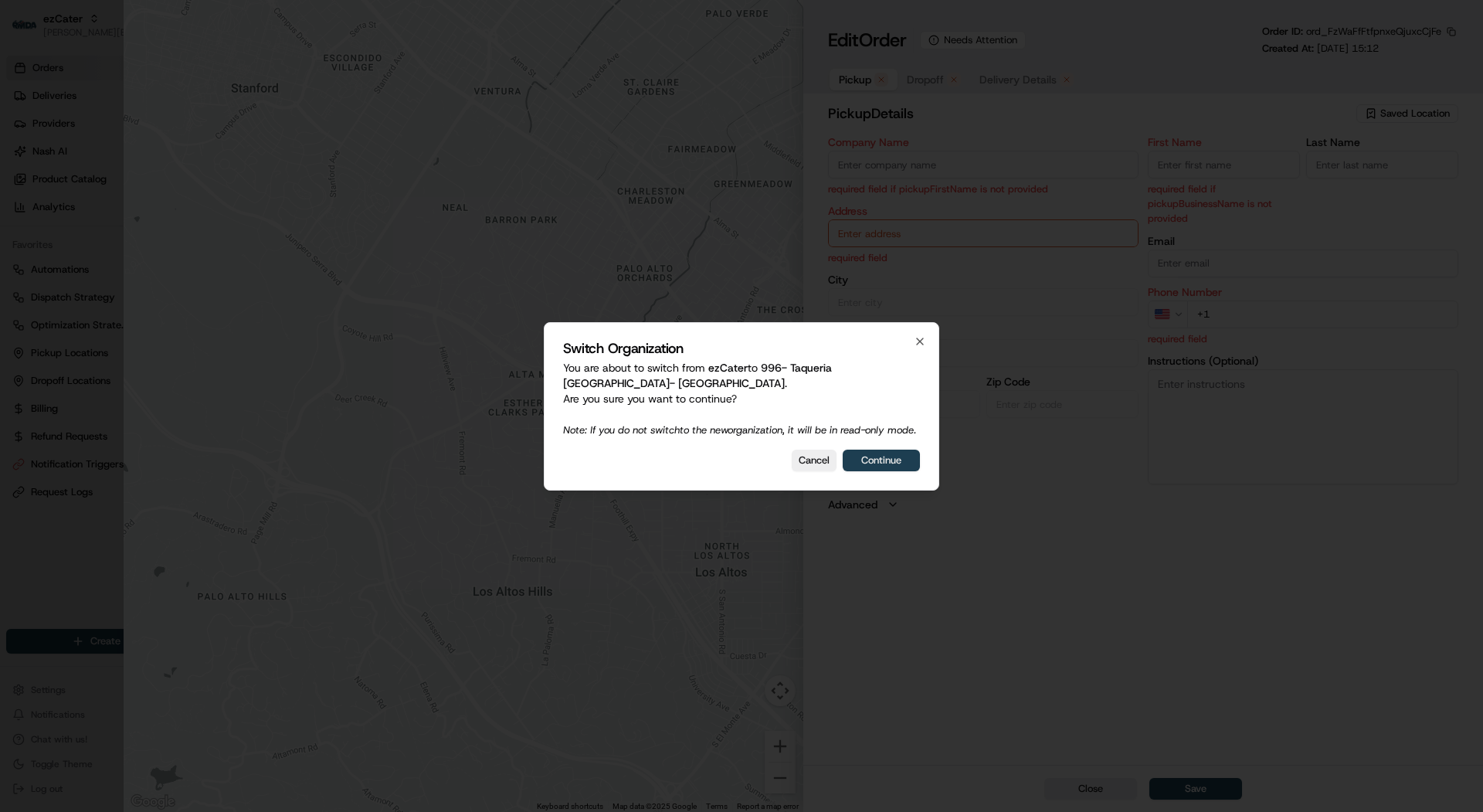
click at [865, 462] on button "Continue" at bounding box center [881, 460] width 77 height 22
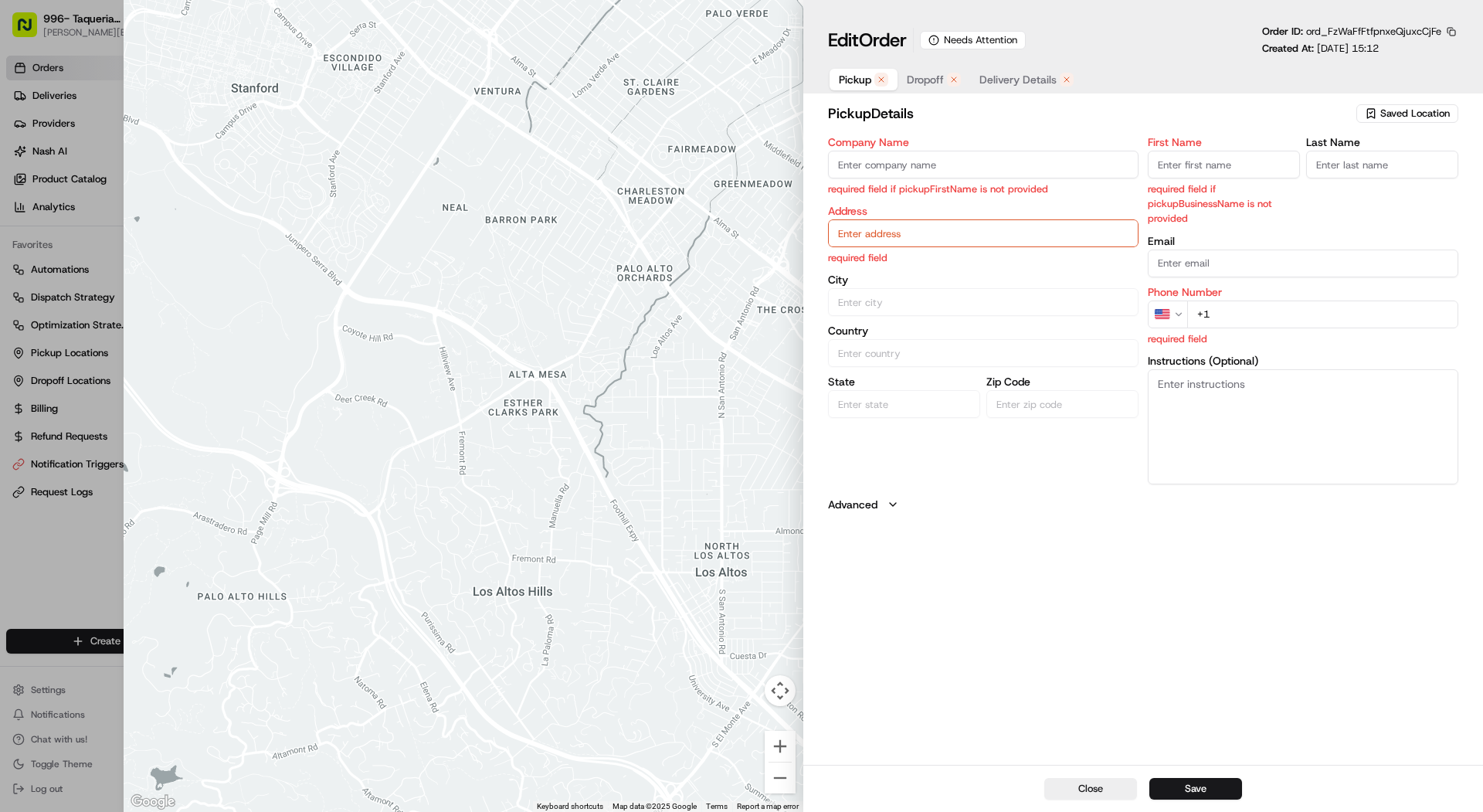
click at [101, 329] on div at bounding box center [742, 406] width 1483 height 812
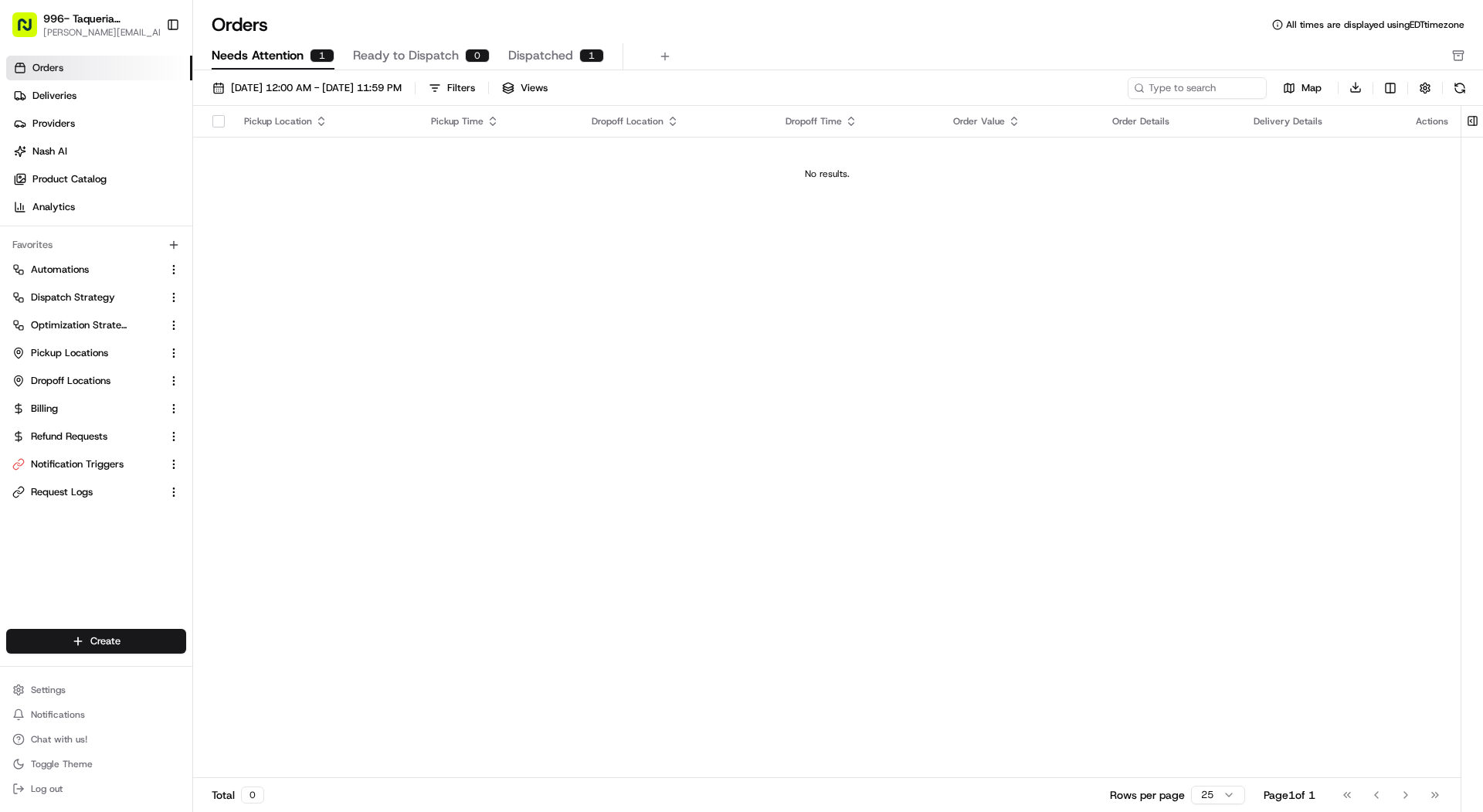
click at [546, 52] on span "Dispatched" at bounding box center [541, 55] width 65 height 19
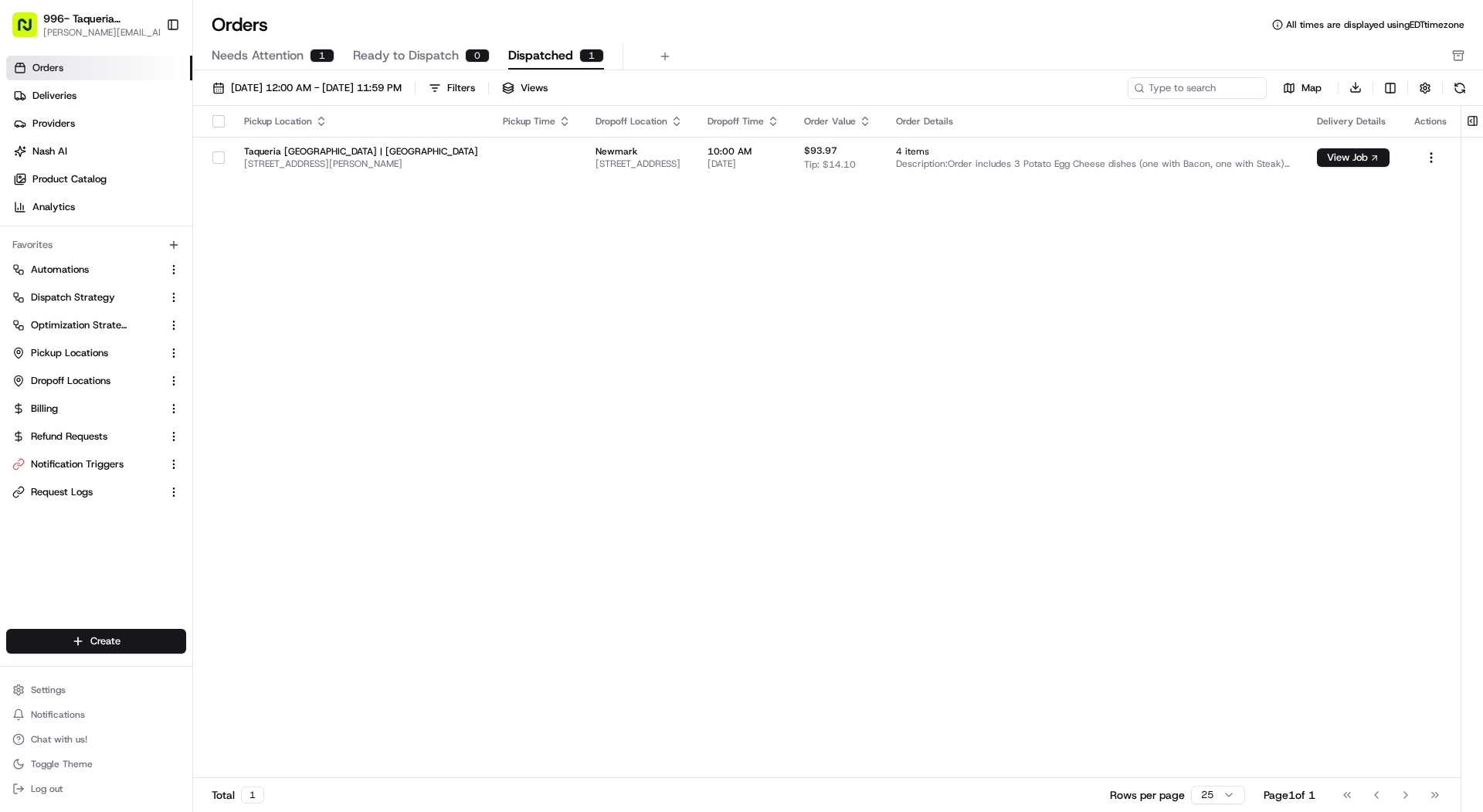
click at [394, 55] on span "Ready to Dispatch" at bounding box center [406, 55] width 105 height 19
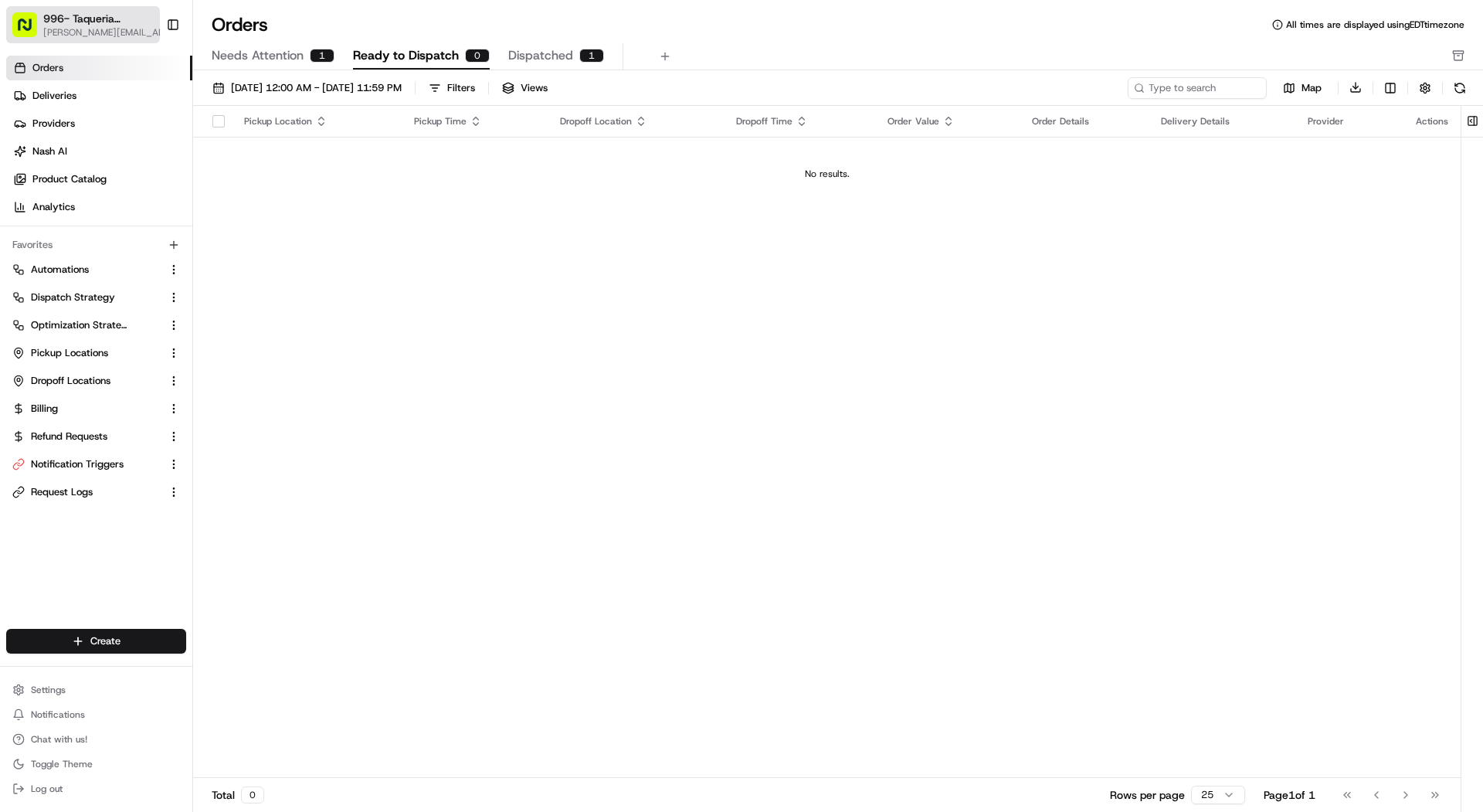
click at [110, 15] on span "996- Taqueria [GEOGRAPHIC_DATA]- [GEOGRAPHIC_DATA]" at bounding box center [99, 18] width 112 height 15
click at [277, 54] on span "Needs Attention" at bounding box center [257, 55] width 92 height 19
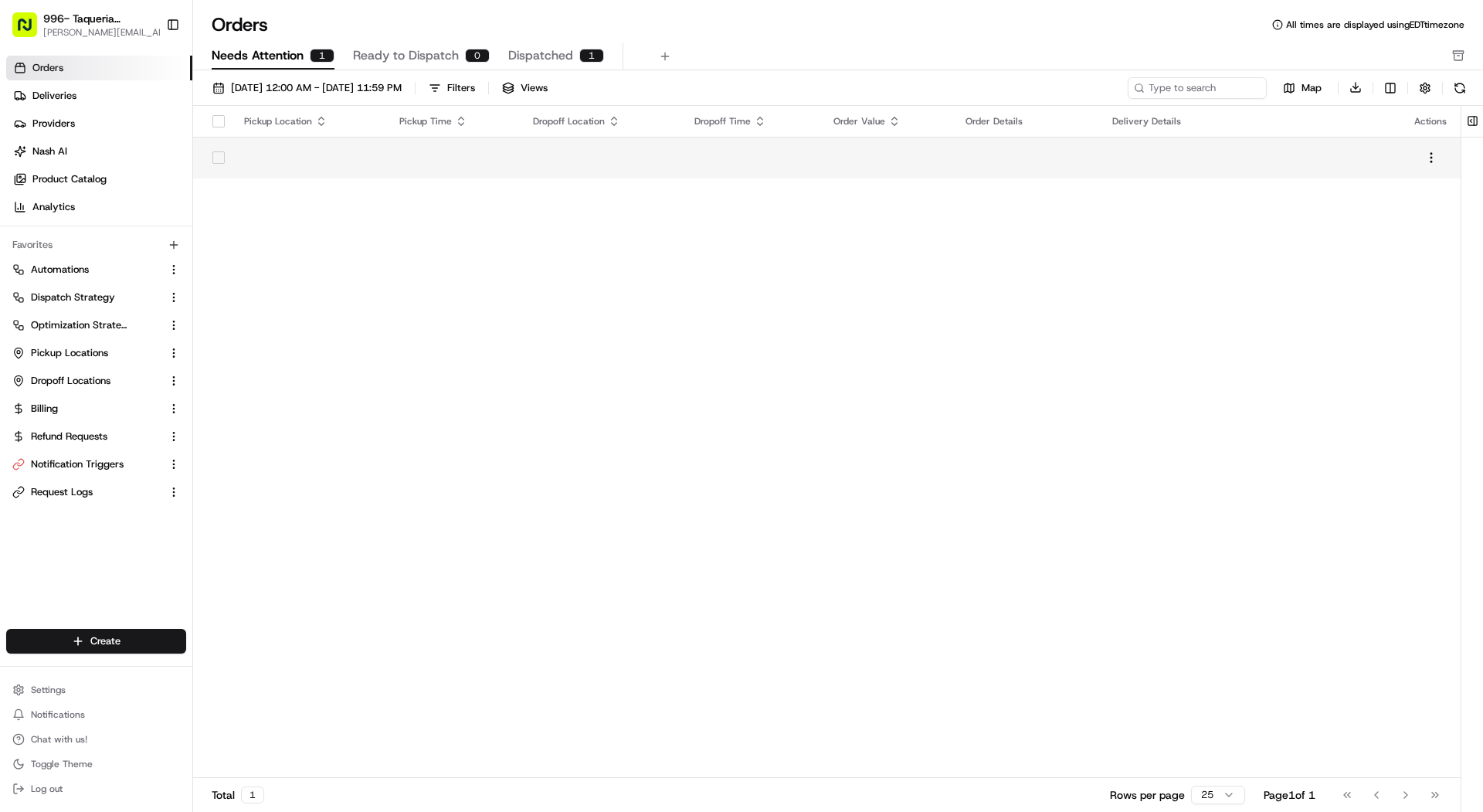
click at [298, 158] on td at bounding box center [309, 157] width 155 height 41
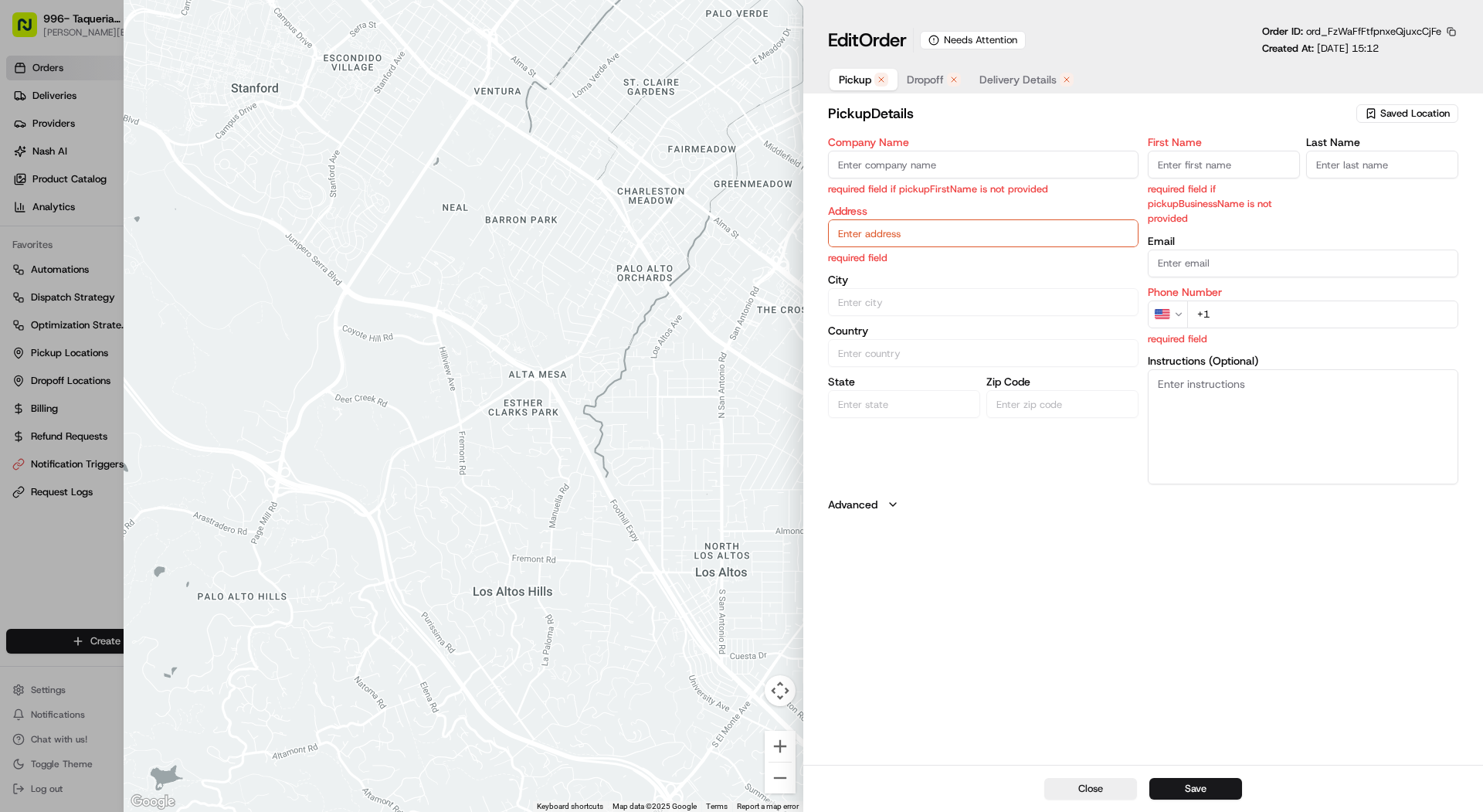
click at [1018, 105] on h2 "pickup Details" at bounding box center [1090, 114] width 525 height 22
click at [1018, 86] on span "Delivery Details" at bounding box center [1017, 79] width 77 height 15
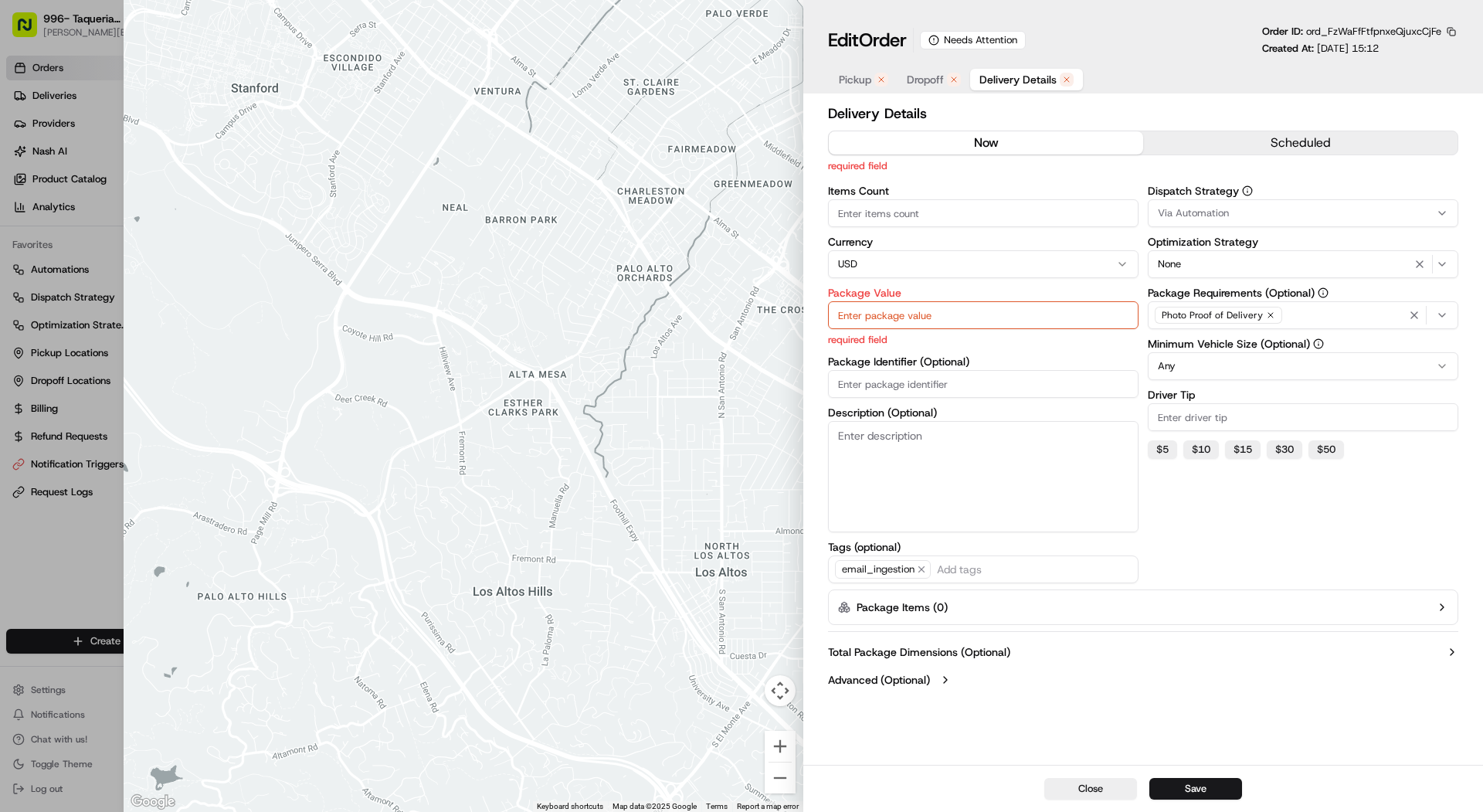
click at [959, 84] on div "button" at bounding box center [953, 79] width 14 height 14
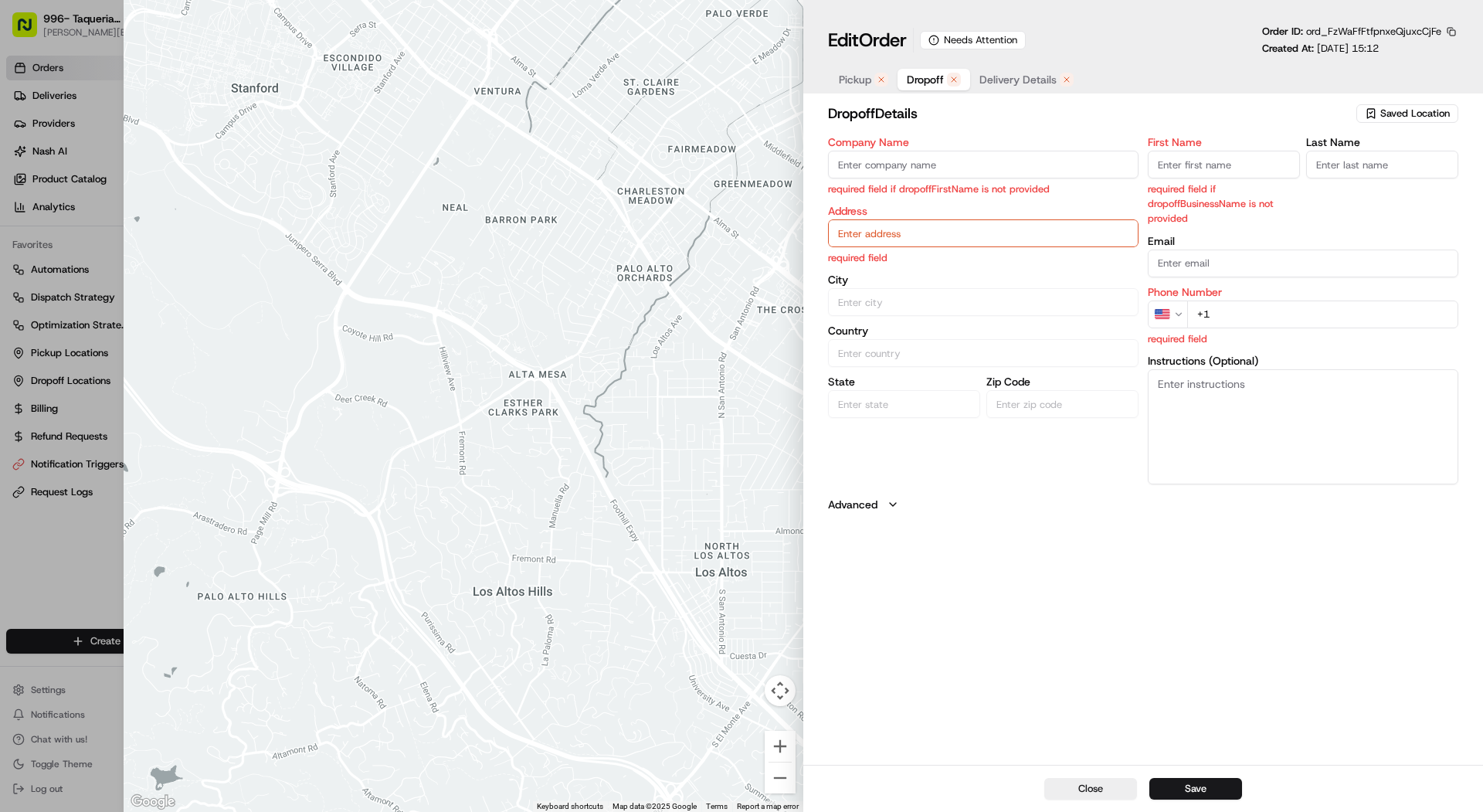
click at [80, 43] on div at bounding box center [742, 406] width 1483 height 812
